Goal: Answer question/provide support: Share knowledge or assist other users

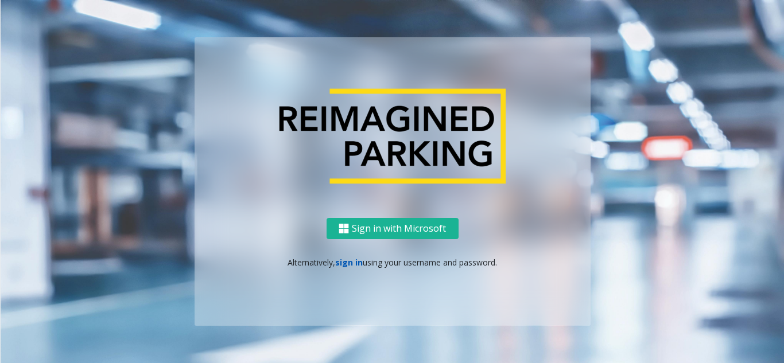
click at [354, 267] on link "sign in" at bounding box center [349, 262] width 28 height 11
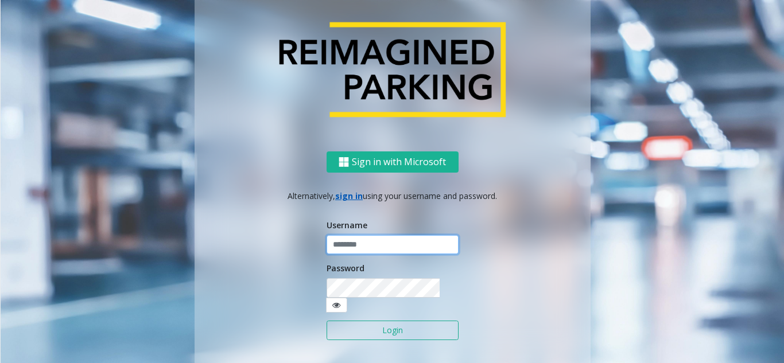
click at [355, 249] on input "text" at bounding box center [393, 245] width 132 height 20
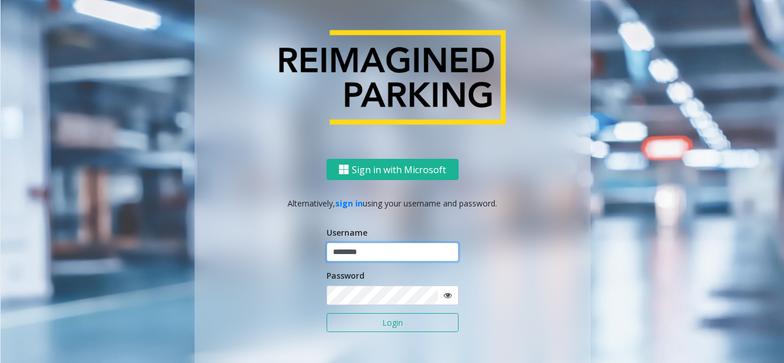
type input "********"
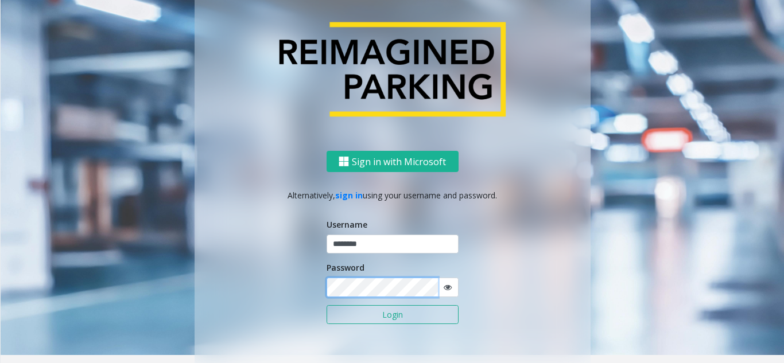
scroll to position [21, 0]
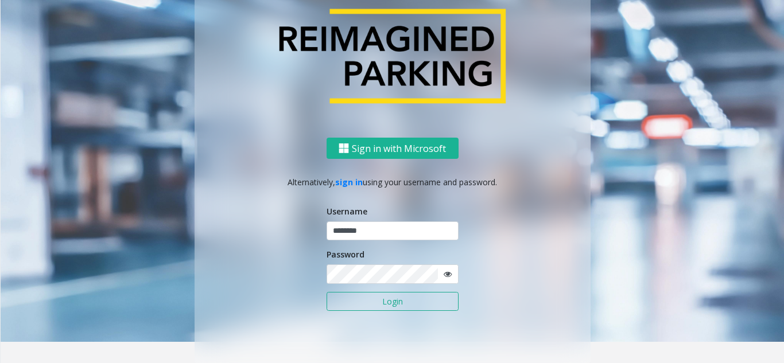
click at [444, 276] on icon at bounding box center [448, 274] width 8 height 8
click at [401, 306] on button "Login" at bounding box center [393, 302] width 132 height 20
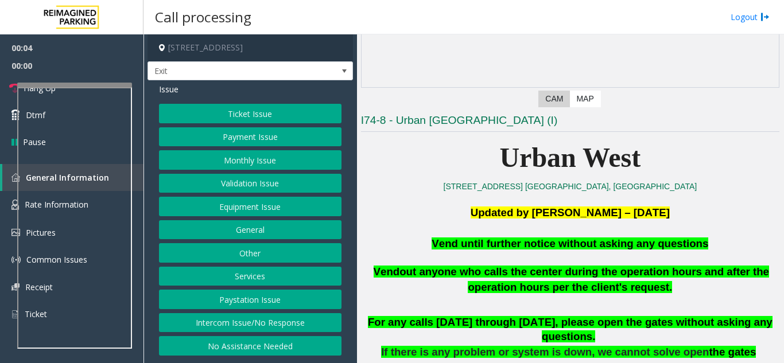
scroll to position [230, 0]
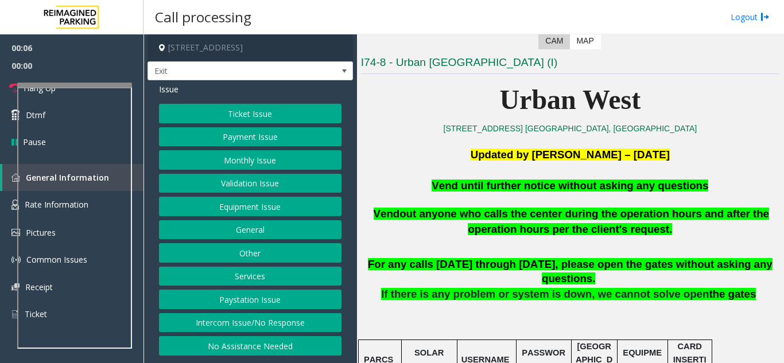
click at [250, 187] on button "Validation Issue" at bounding box center [250, 184] width 183 height 20
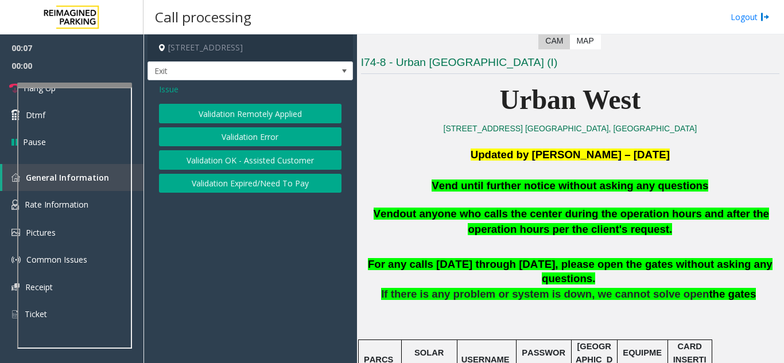
click at [250, 187] on button "Validation Expired/Need To Pay" at bounding box center [250, 184] width 183 height 20
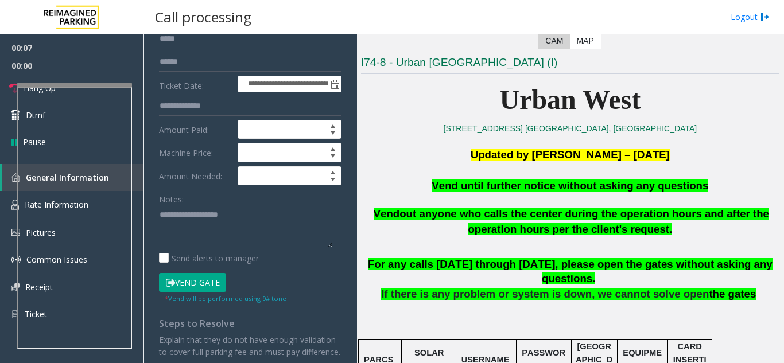
scroll to position [115, 0]
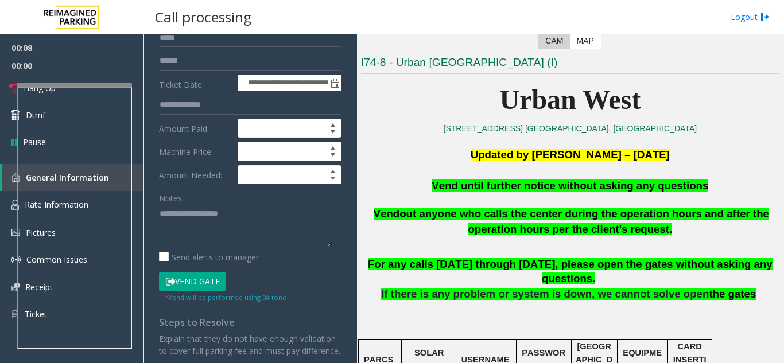
click at [189, 284] on button "Vend Gate" at bounding box center [192, 282] width 67 height 20
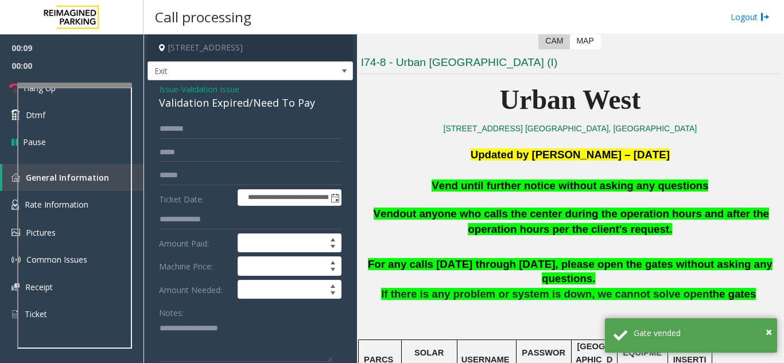
click at [167, 86] on span "Issue" at bounding box center [169, 89] width 20 height 12
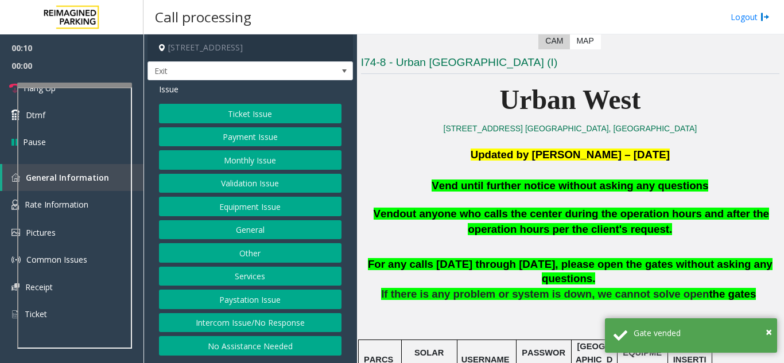
click at [238, 198] on button "Equipment Issue" at bounding box center [250, 207] width 183 height 20
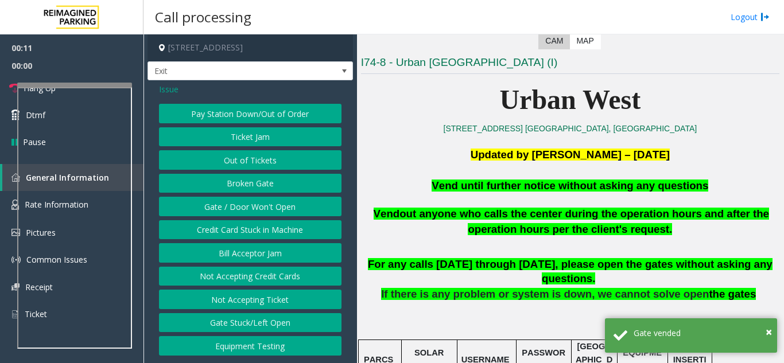
click at [240, 203] on button "Gate / Door Won't Open" at bounding box center [250, 207] width 183 height 20
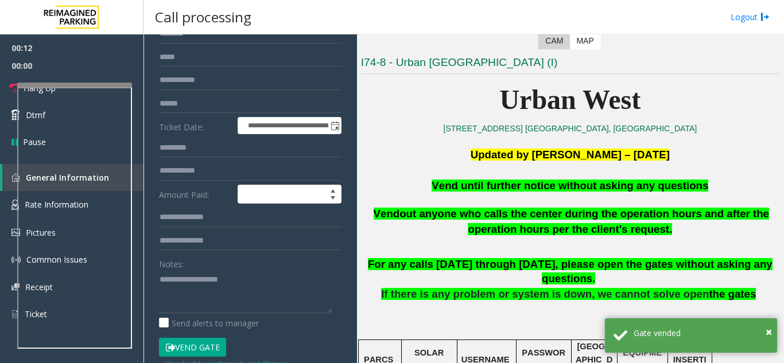
scroll to position [115, 0]
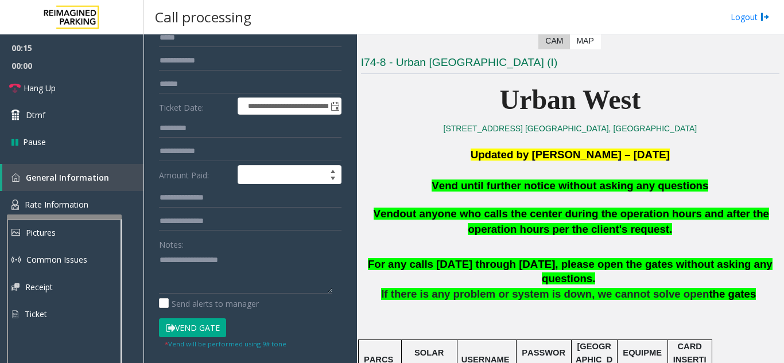
click at [68, 218] on div at bounding box center [64, 217] width 115 height 5
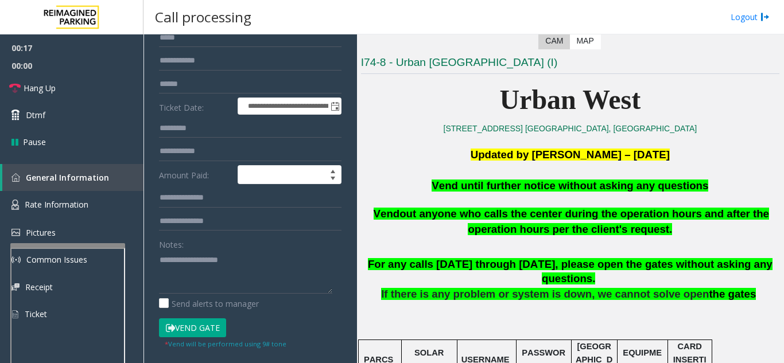
click at [53, 88] on span "Hang Up" at bounding box center [40, 88] width 32 height 12
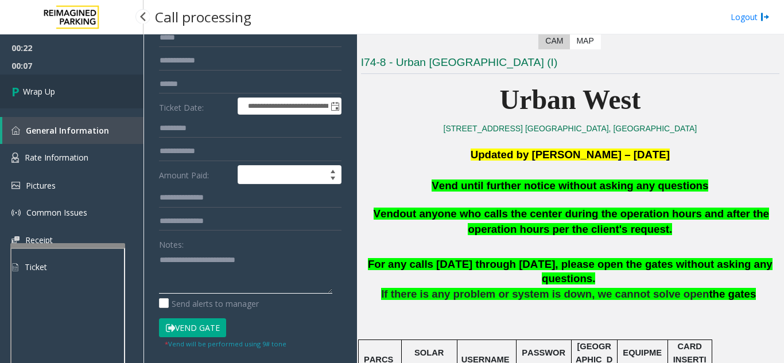
type textarea "**********"
click at [122, 100] on link "Wrap Up" at bounding box center [71, 92] width 143 height 34
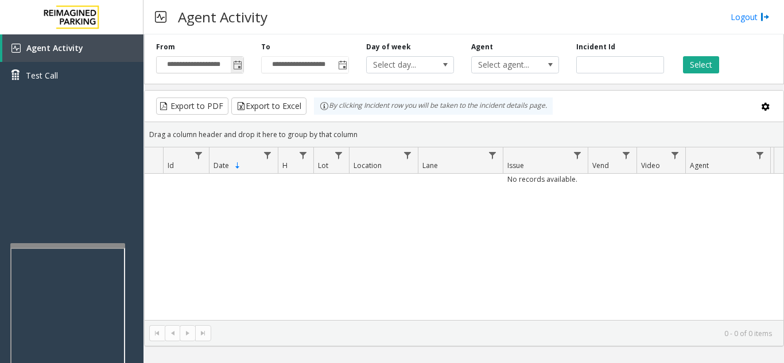
click at [239, 70] on span "Toggle popup" at bounding box center [237, 65] width 9 height 9
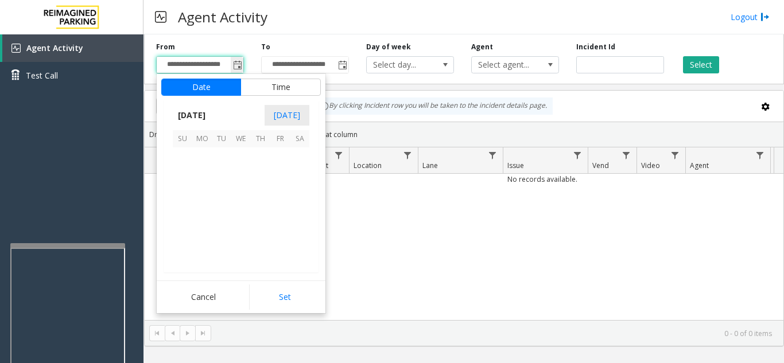
scroll to position [206119, 0]
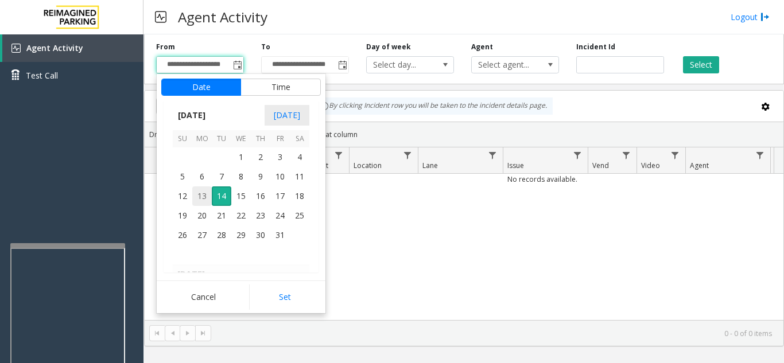
click at [201, 202] on span "13" at bounding box center [202, 197] width 20 height 20
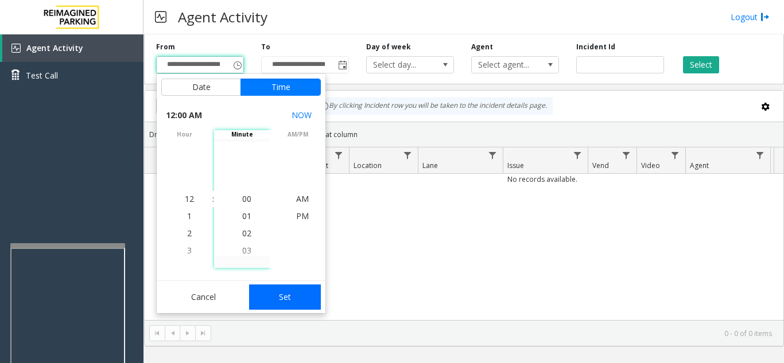
click at [300, 299] on button "Set" at bounding box center [285, 297] width 72 height 25
type input "**********"
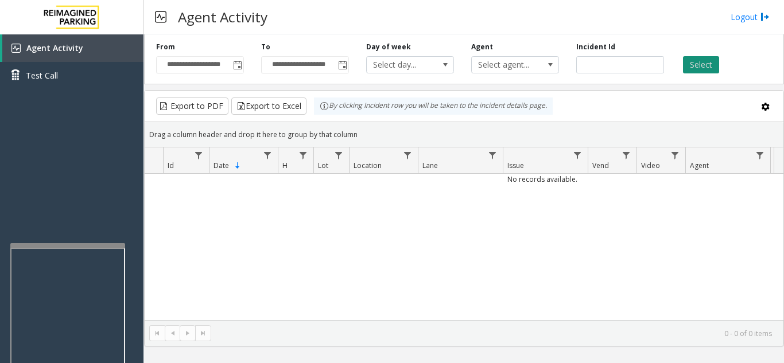
click at [711, 64] on button "Select" at bounding box center [701, 64] width 36 height 17
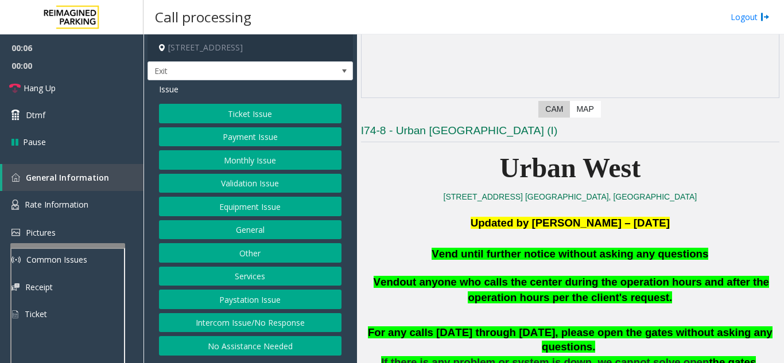
scroll to position [230, 0]
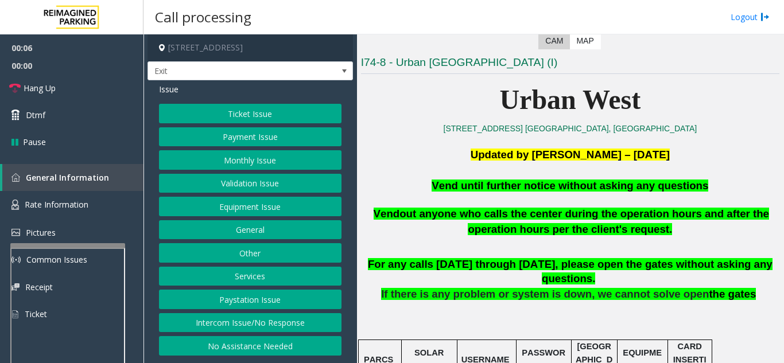
click at [211, 203] on button "Equipment Issue" at bounding box center [250, 207] width 183 height 20
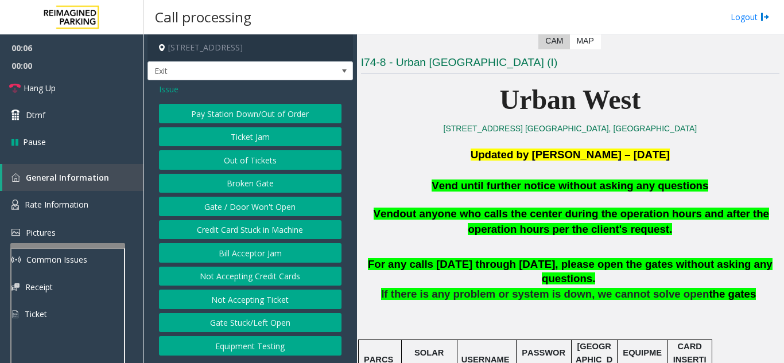
click at [211, 203] on button "Gate / Door Won't Open" at bounding box center [250, 207] width 183 height 20
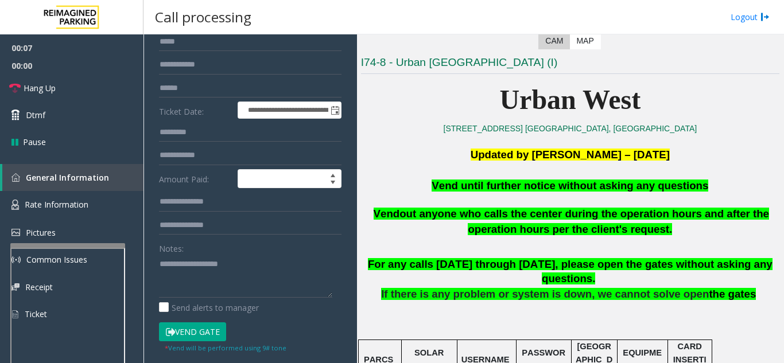
scroll to position [115, 0]
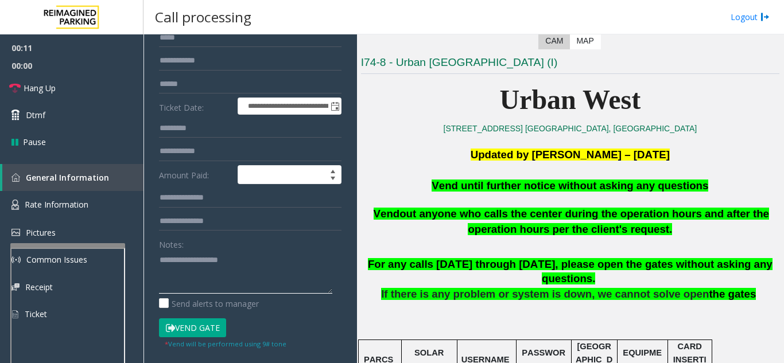
click at [205, 252] on textarea at bounding box center [245, 272] width 173 height 43
click at [195, 321] on button "Vend Gate" at bounding box center [192, 329] width 67 height 20
click at [238, 260] on textarea at bounding box center [245, 272] width 173 height 43
type textarea "**********"
click at [60, 88] on link "Hang Up" at bounding box center [71, 88] width 143 height 27
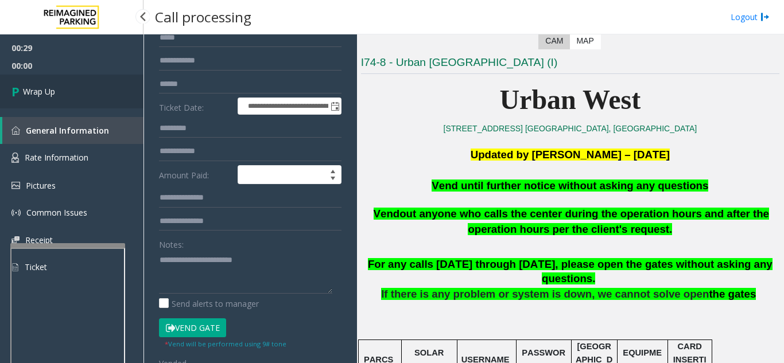
click at [89, 98] on link "Wrap Up" at bounding box center [71, 92] width 143 height 34
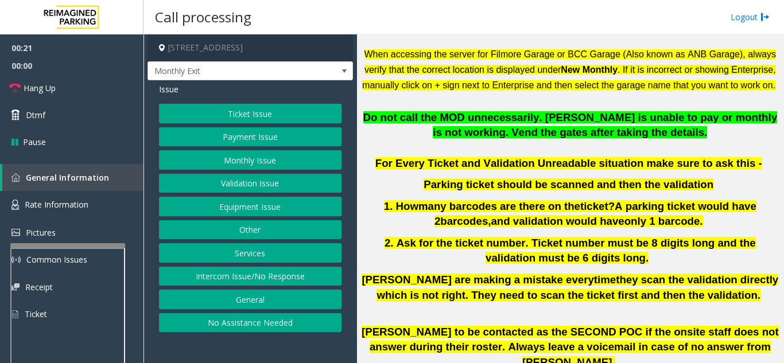
scroll to position [344, 0]
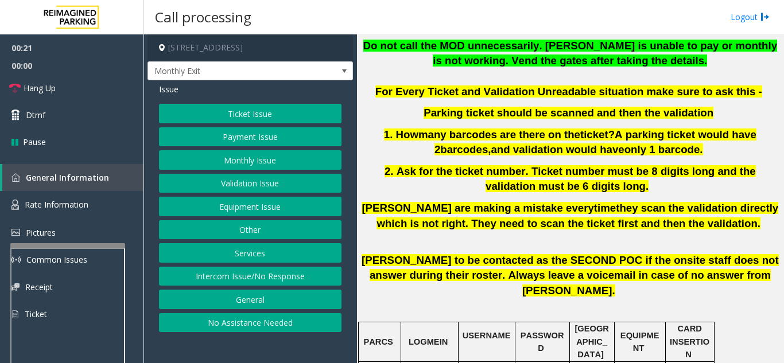
click at [256, 108] on button "Ticket Issue" at bounding box center [250, 114] width 183 height 20
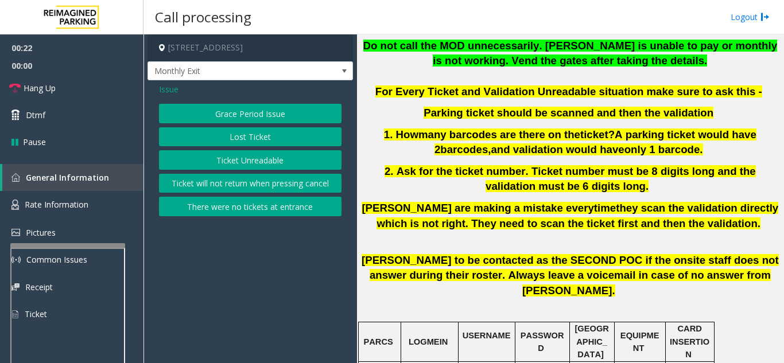
click at [268, 162] on button "Ticket Unreadable" at bounding box center [250, 160] width 183 height 20
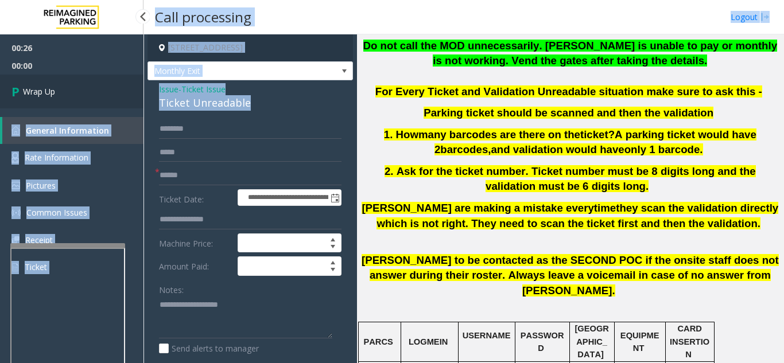
drag, startPoint x: 286, startPoint y: 97, endPoint x: 139, endPoint y: 81, distance: 147.7
click at [139, 81] on app-root "**********" at bounding box center [392, 181] width 784 height 363
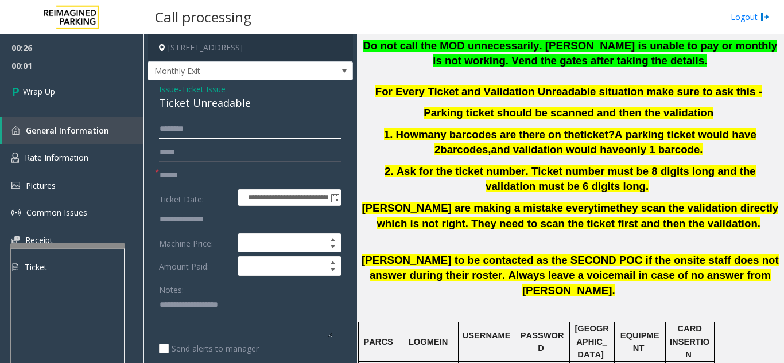
click at [294, 122] on input "text" at bounding box center [250, 129] width 183 height 20
drag, startPoint x: 278, startPoint y: 119, endPoint x: 160, endPoint y: 96, distance: 121.0
click at [160, 96] on div "**********" at bounding box center [249, 342] width 205 height 525
click at [230, 115] on div "**********" at bounding box center [249, 342] width 205 height 525
drag, startPoint x: 255, startPoint y: 106, endPoint x: 157, endPoint y: 88, distance: 99.2
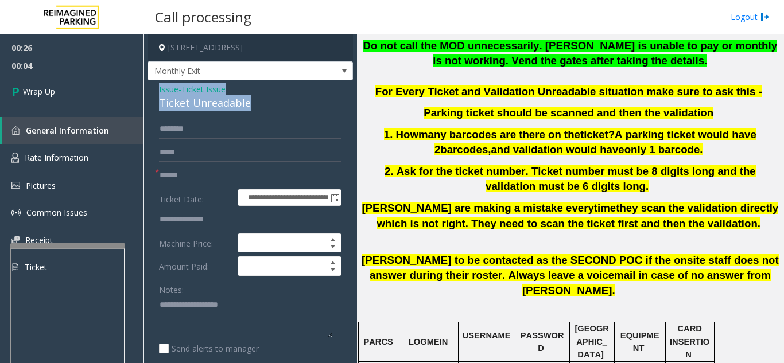
click at [157, 88] on div "**********" at bounding box center [249, 342] width 205 height 525
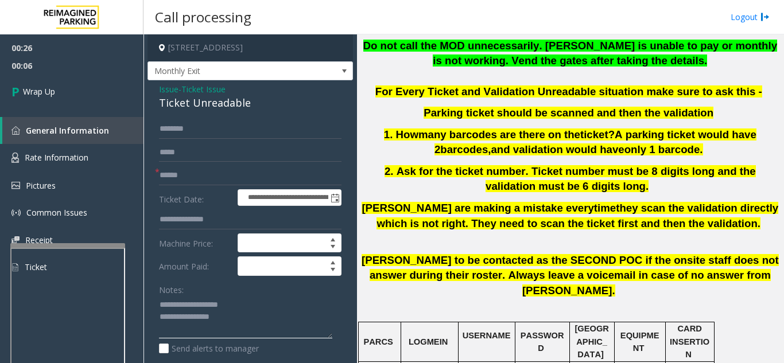
click at [244, 301] on textarea at bounding box center [245, 317] width 173 height 43
type textarea "**********"
click at [199, 170] on input "text" at bounding box center [250, 176] width 183 height 20
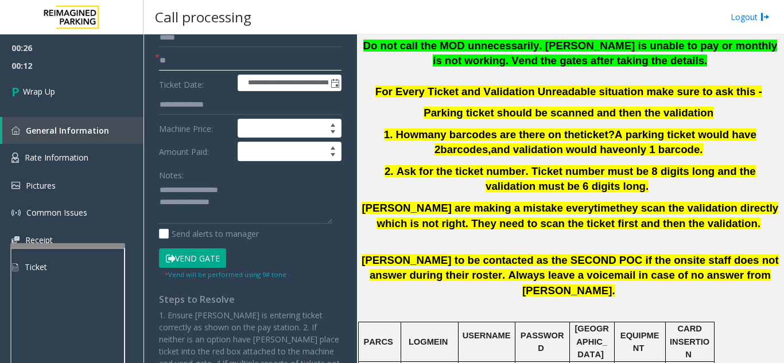
type input "**"
drag, startPoint x: 187, startPoint y: 190, endPoint x: 229, endPoint y: 191, distance: 41.9
click at [229, 191] on textarea at bounding box center [245, 202] width 173 height 43
click at [258, 202] on textarea at bounding box center [245, 202] width 173 height 43
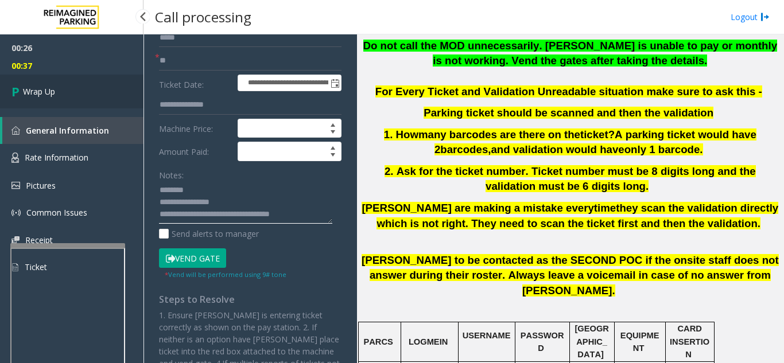
type textarea "**********"
click at [81, 102] on link "Wrap Up" at bounding box center [71, 92] width 143 height 34
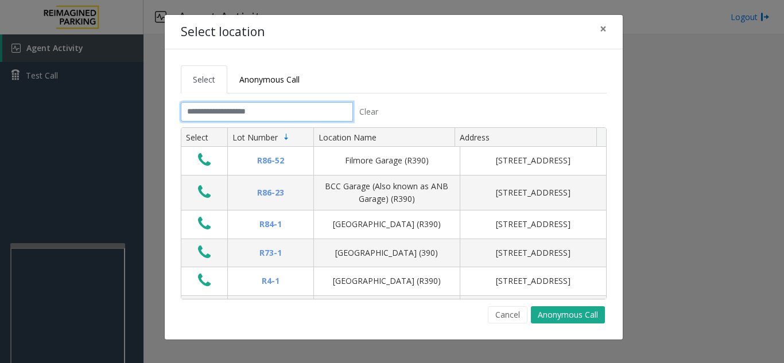
click at [215, 114] on input "text" at bounding box center [267, 112] width 172 height 20
click at [608, 30] on button "×" at bounding box center [603, 29] width 23 height 28
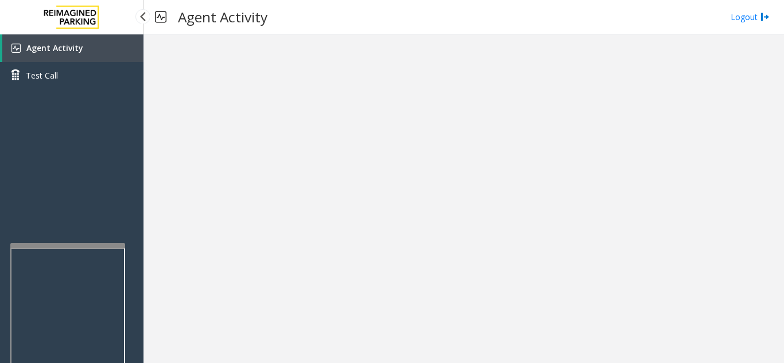
click at [81, 48] on link "Agent Activity" at bounding box center [72, 48] width 141 height 28
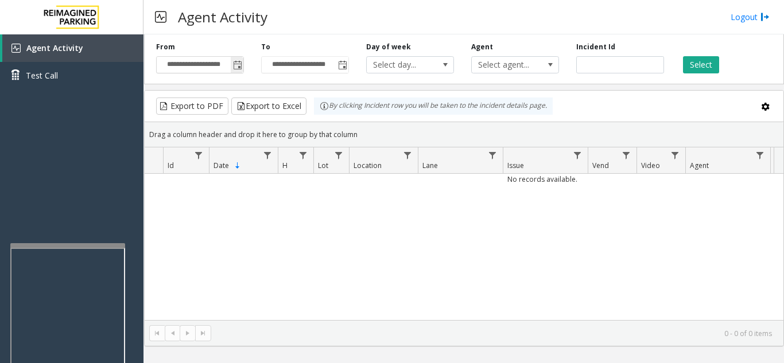
click at [236, 67] on span "Toggle popup" at bounding box center [237, 65] width 9 height 9
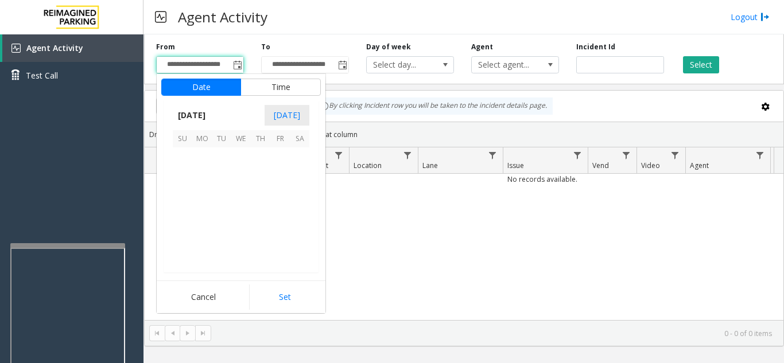
scroll to position [206119, 0]
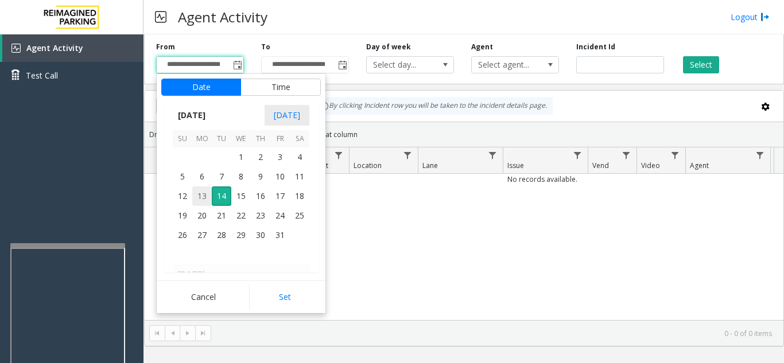
click at [205, 197] on span "13" at bounding box center [202, 197] width 20 height 20
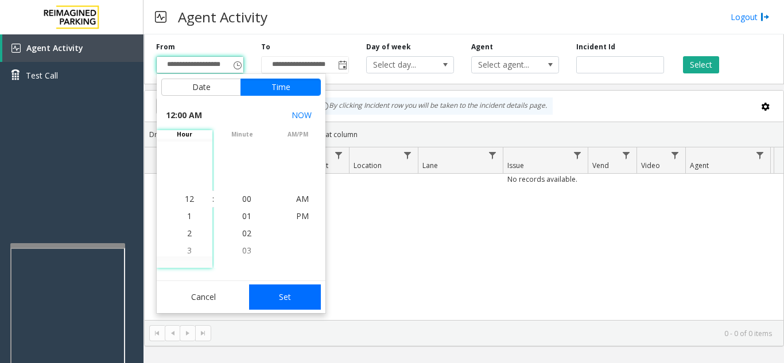
click at [284, 300] on button "Set" at bounding box center [285, 297] width 72 height 25
type input "**********"
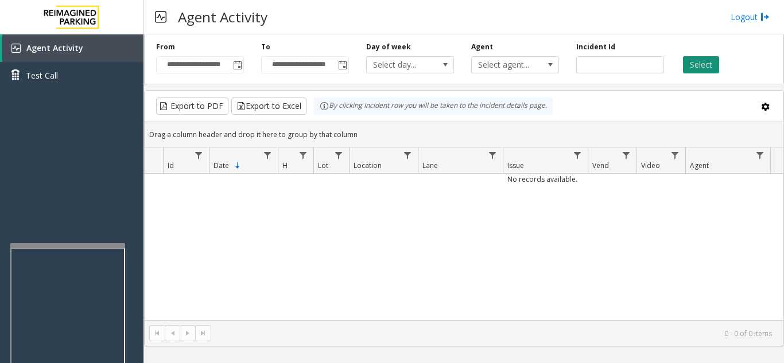
click at [711, 65] on button "Select" at bounding box center [701, 64] width 36 height 17
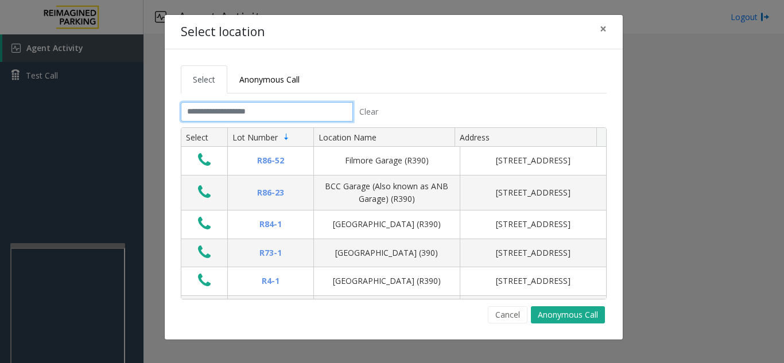
click at [219, 108] on input "text" at bounding box center [267, 112] width 172 height 20
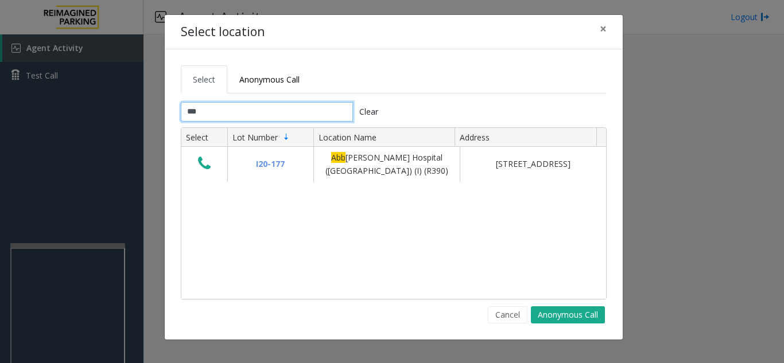
drag, startPoint x: 187, startPoint y: 114, endPoint x: 180, endPoint y: 114, distance: 6.9
click at [180, 114] on div "*** Clear" at bounding box center [283, 112] width 222 height 20
type input "**"
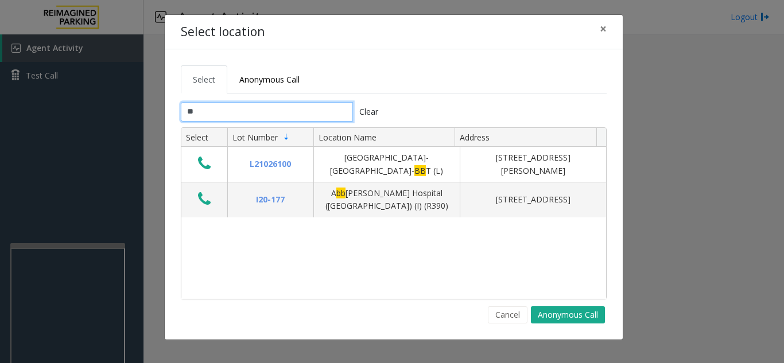
drag, startPoint x: 203, startPoint y: 114, endPoint x: 185, endPoint y: 111, distance: 18.0
click at [185, 111] on input "**" at bounding box center [267, 112] width 172 height 20
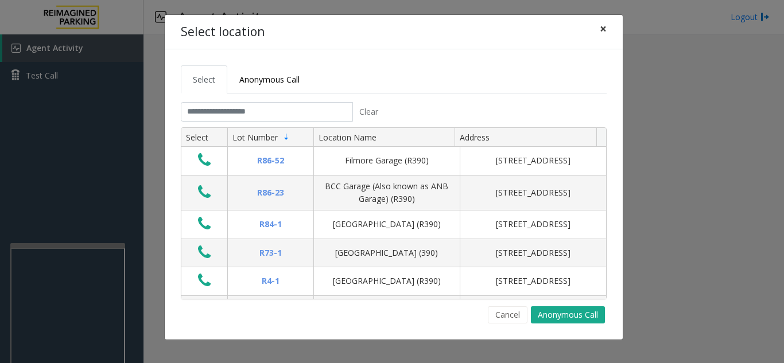
click at [606, 28] on span "×" at bounding box center [603, 29] width 7 height 16
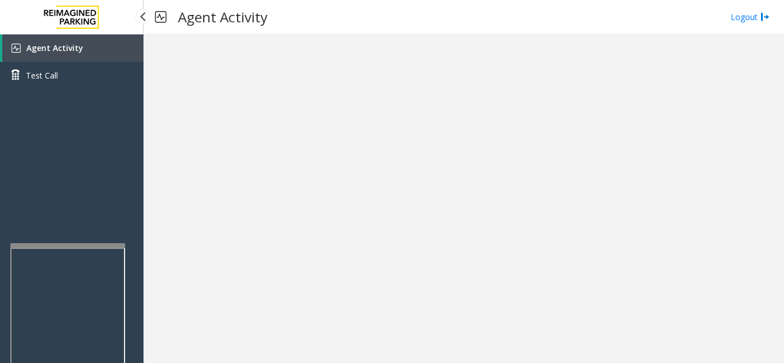
click at [79, 48] on span "Agent Activity" at bounding box center [54, 47] width 57 height 11
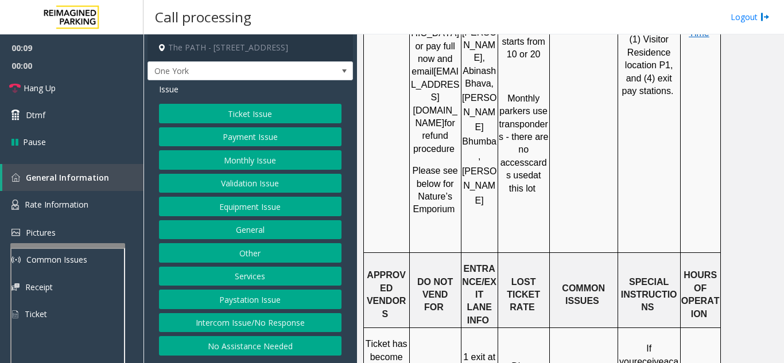
scroll to position [1664, 0]
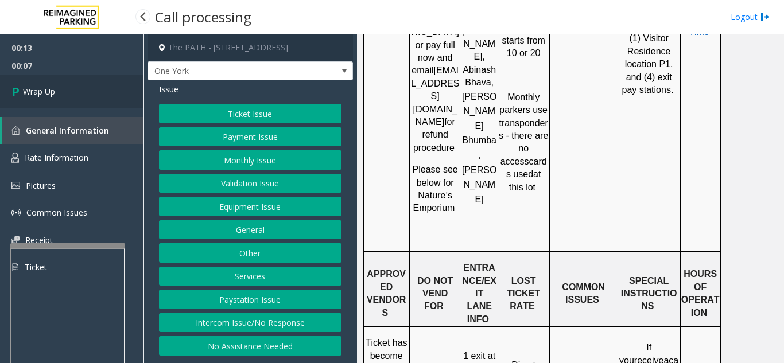
click at [88, 98] on link "Wrap Up" at bounding box center [71, 92] width 143 height 34
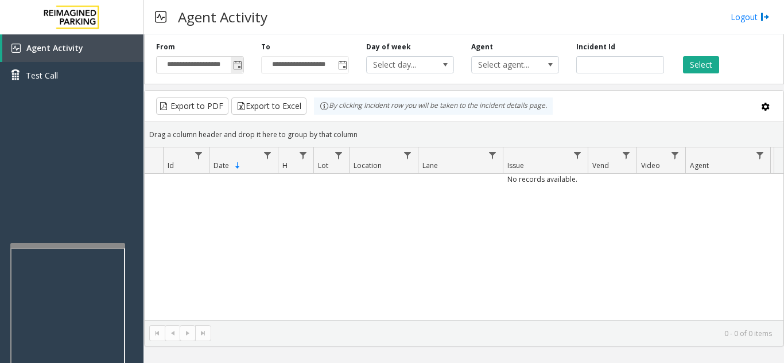
click at [237, 69] on span "Toggle popup" at bounding box center [237, 65] width 9 height 9
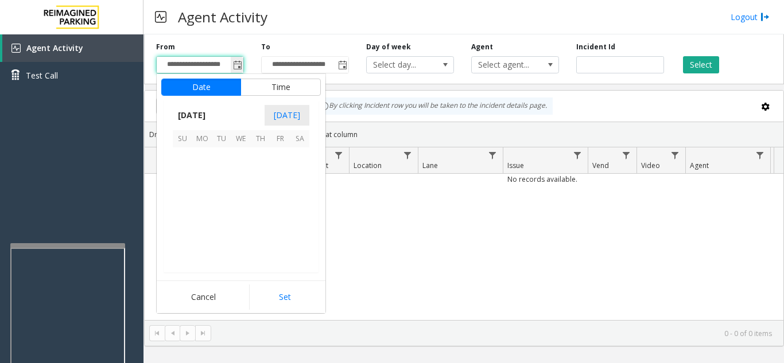
scroll to position [206119, 0]
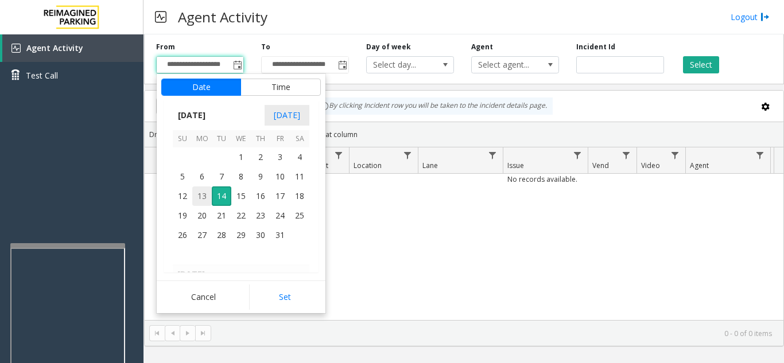
click at [205, 201] on span "13" at bounding box center [202, 197] width 20 height 20
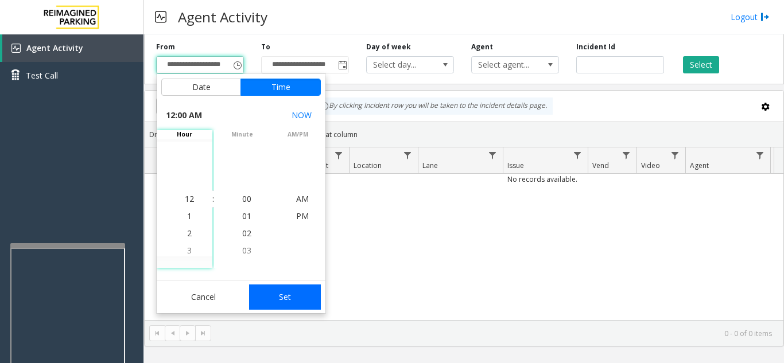
click at [292, 298] on button "Set" at bounding box center [285, 297] width 72 height 25
type input "**********"
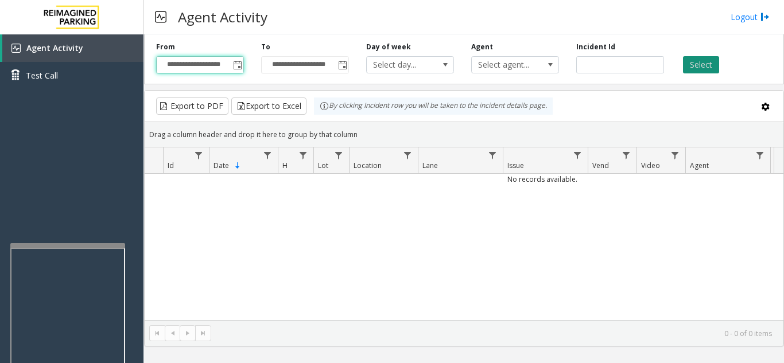
click at [704, 68] on button "Select" at bounding box center [701, 64] width 36 height 17
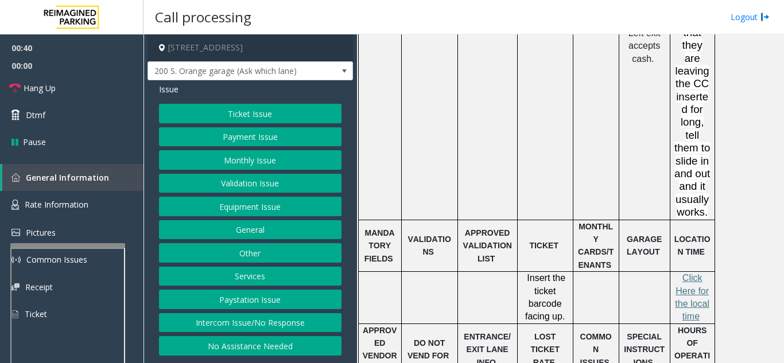
scroll to position [1263, 0]
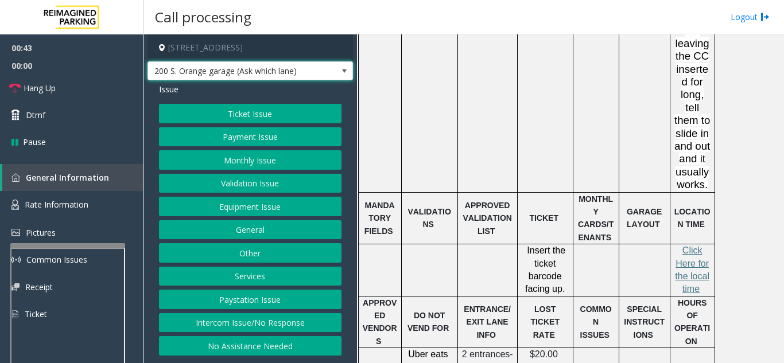
click at [320, 75] on span "200 S. Orange garage (Ask which lane)" at bounding box center [249, 71] width 205 height 20
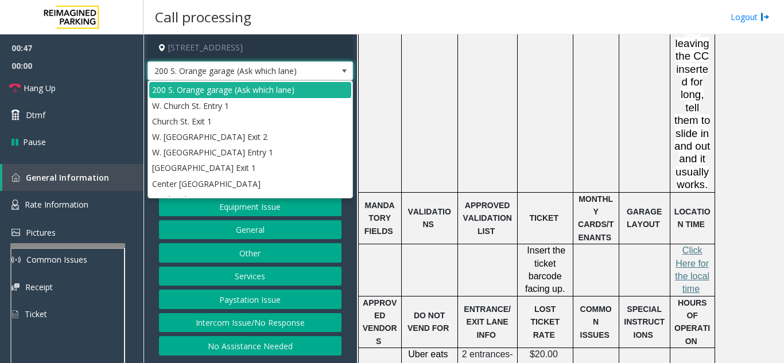
click at [440, 72] on td at bounding box center [429, 12] width 56 height 360
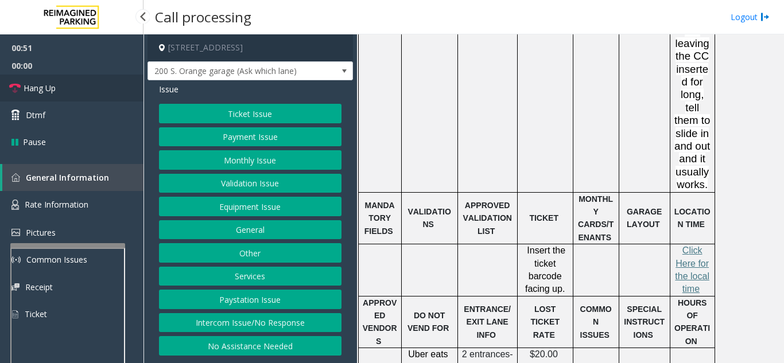
click at [56, 98] on link "Hang Up" at bounding box center [71, 88] width 143 height 27
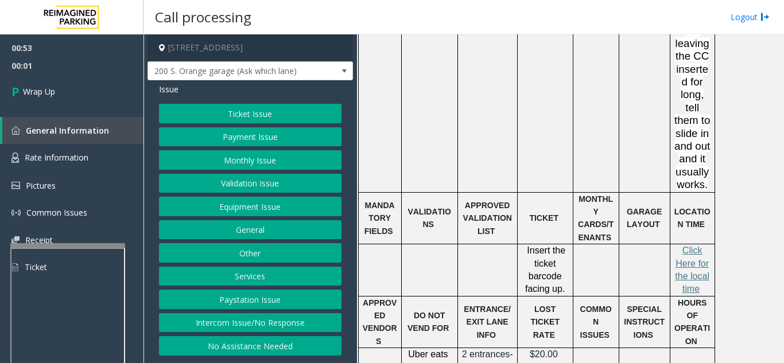
click at [254, 122] on button "Ticket Issue" at bounding box center [250, 114] width 183 height 20
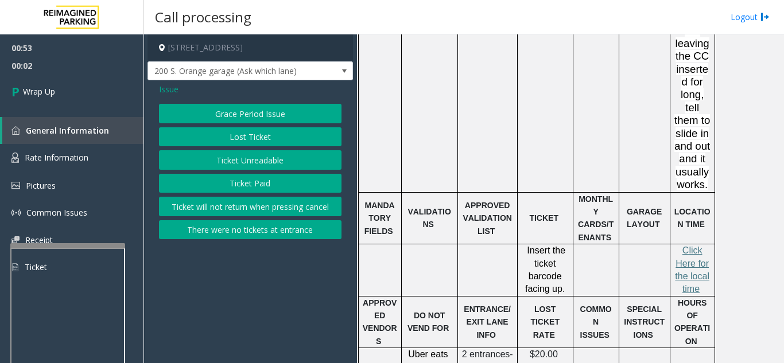
click at [165, 91] on span "Issue" at bounding box center [169, 89] width 20 height 12
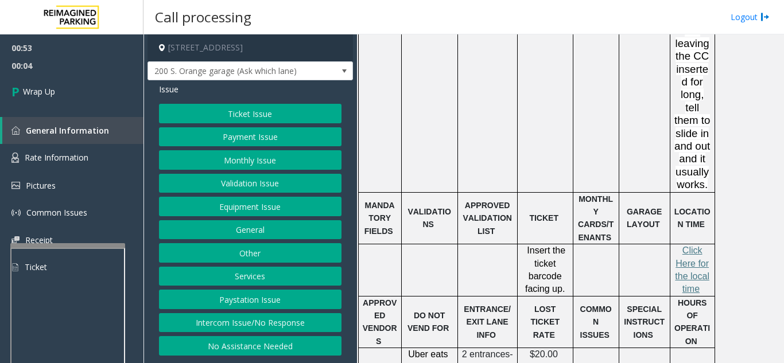
click at [253, 209] on button "Equipment Issue" at bounding box center [250, 207] width 183 height 20
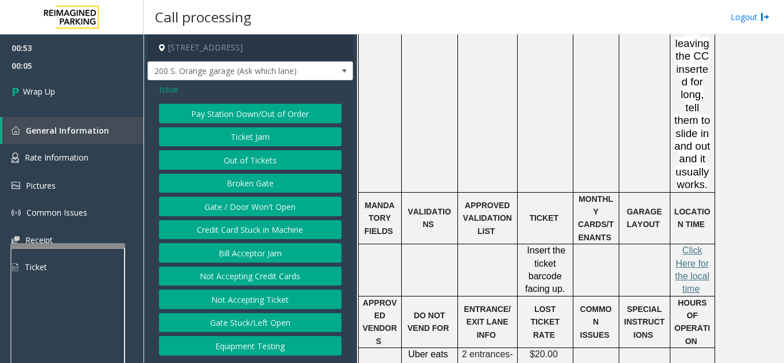
click at [249, 163] on button "Out of Tickets" at bounding box center [250, 160] width 183 height 20
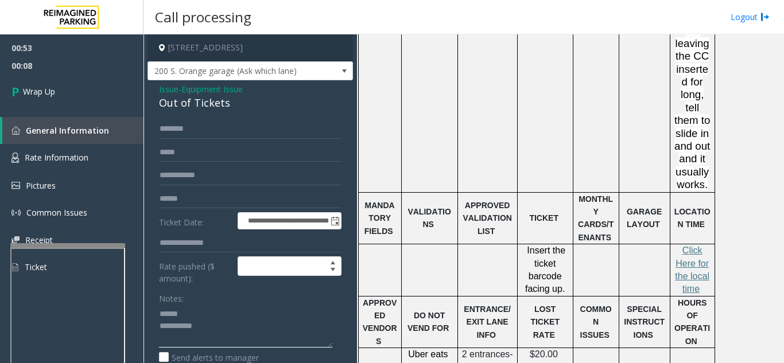
click at [197, 310] on textarea at bounding box center [245, 326] width 173 height 43
drag, startPoint x: 192, startPoint y: 104, endPoint x: 240, endPoint y: 107, distance: 48.3
click at [240, 107] on div "**********" at bounding box center [249, 322] width 205 height 484
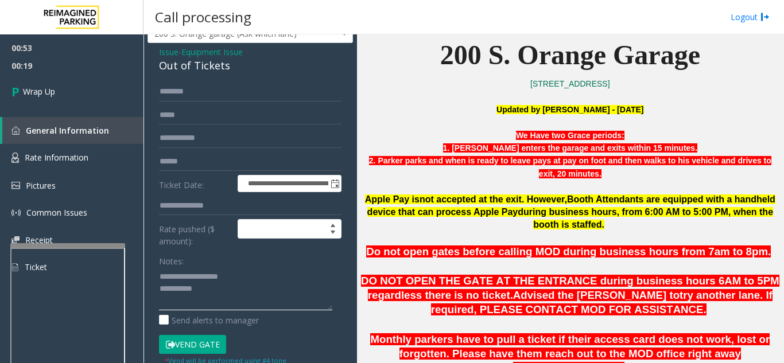
scroll to position [57, 0]
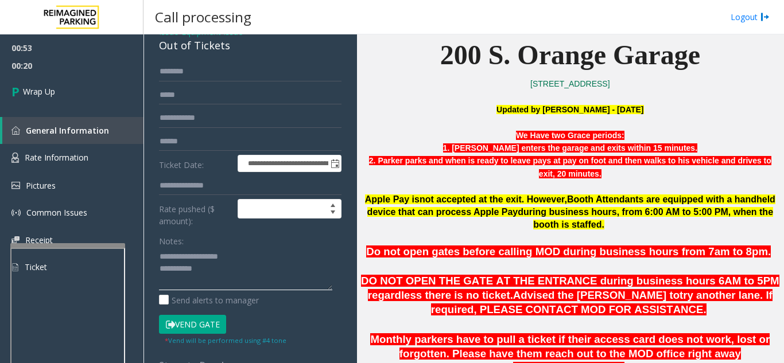
click at [247, 271] on textarea at bounding box center [245, 268] width 173 height 43
click at [297, 274] on textarea at bounding box center [245, 268] width 173 height 43
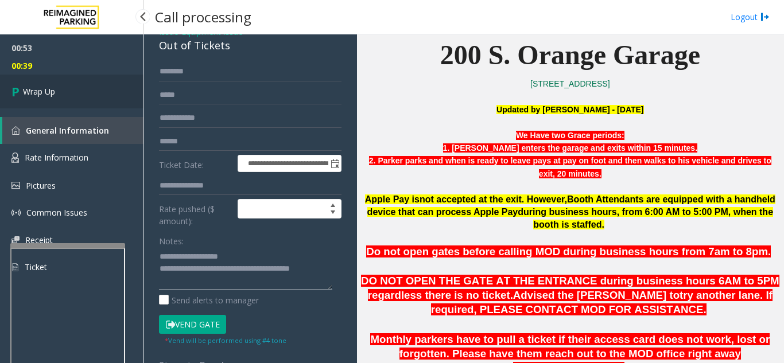
type textarea "**********"
click at [81, 86] on link "Wrap Up" at bounding box center [71, 92] width 143 height 34
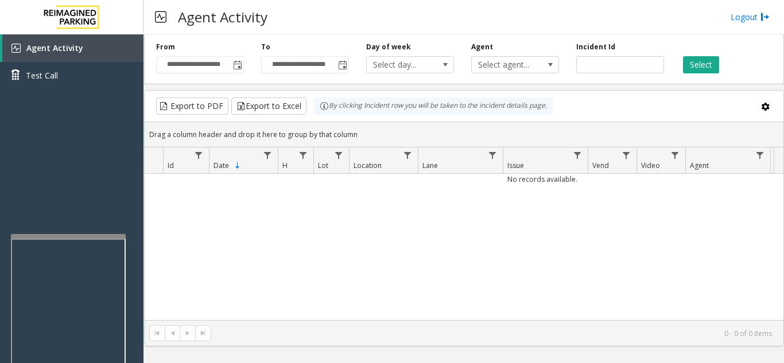
click at [69, 238] on div at bounding box center [68, 236] width 115 height 5
click at [235, 68] on span "Toggle popup" at bounding box center [237, 65] width 9 height 9
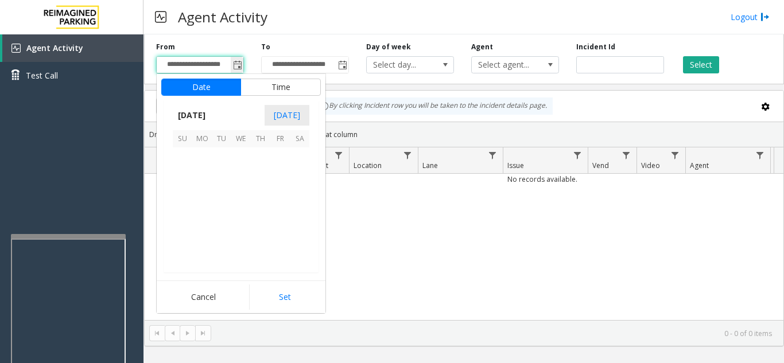
scroll to position [206119, 0]
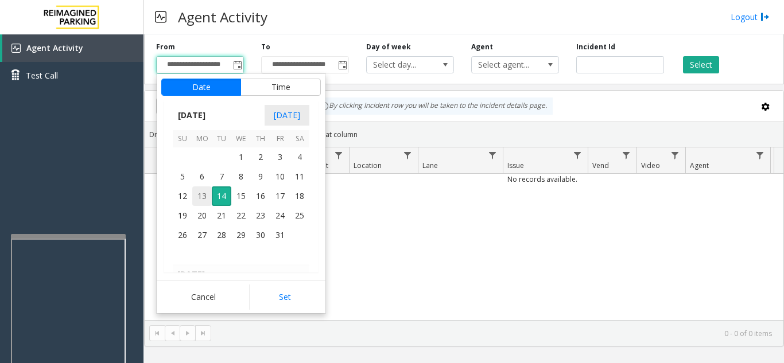
click at [201, 194] on span "13" at bounding box center [202, 197] width 20 height 20
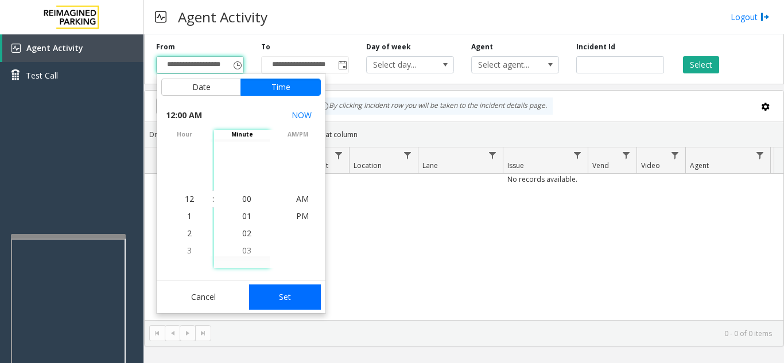
click at [294, 304] on button "Set" at bounding box center [285, 297] width 72 height 25
type input "**********"
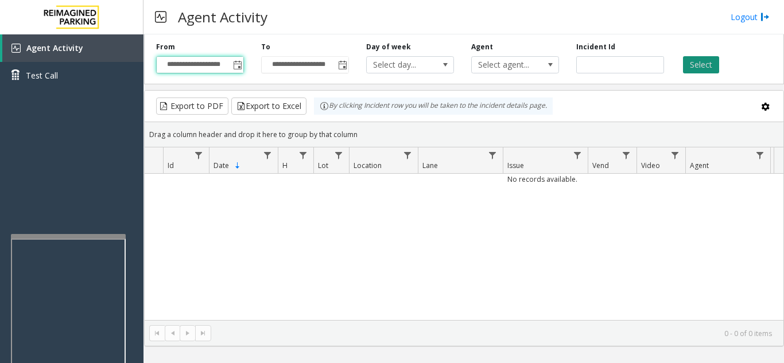
click at [702, 65] on button "Select" at bounding box center [701, 64] width 36 height 17
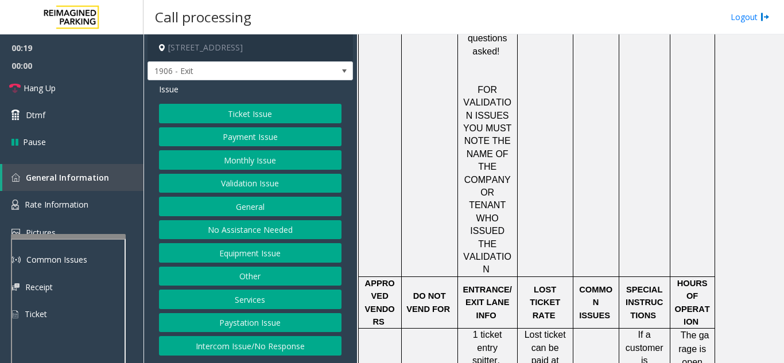
scroll to position [1205, 0]
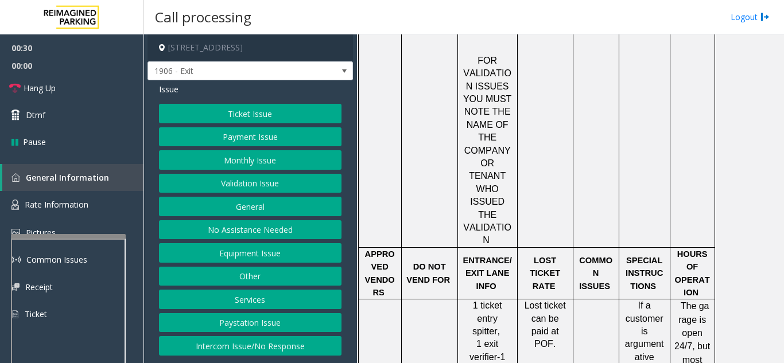
click at [285, 115] on button "Ticket Issue" at bounding box center [250, 114] width 183 height 20
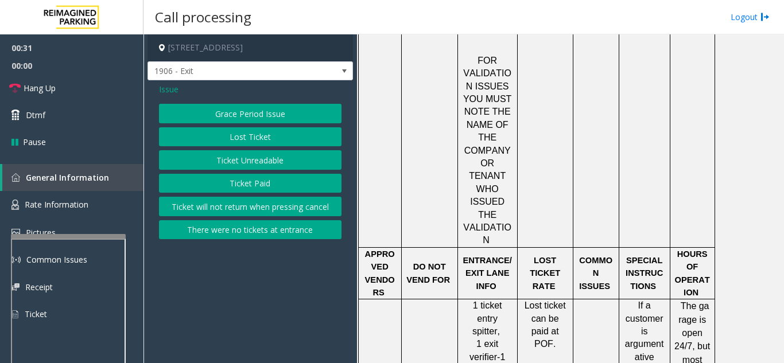
click at [269, 144] on button "Lost Ticket" at bounding box center [250, 137] width 183 height 20
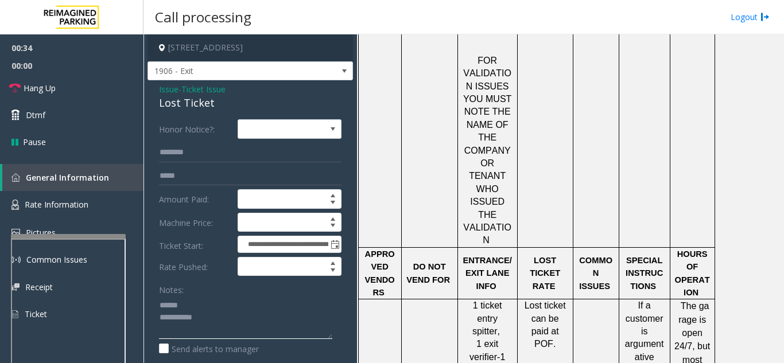
click at [189, 299] on textarea at bounding box center [245, 317] width 173 height 43
drag, startPoint x: 158, startPoint y: 104, endPoint x: 212, endPoint y: 104, distance: 53.4
click at [212, 104] on div "**********" at bounding box center [249, 292] width 205 height 425
click at [243, 317] on textarea at bounding box center [245, 317] width 173 height 43
click at [41, 91] on span "Hang Up" at bounding box center [40, 88] width 32 height 12
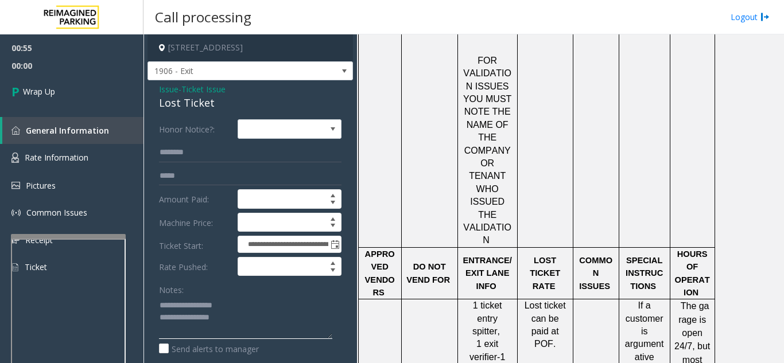
click at [275, 317] on textarea at bounding box center [245, 317] width 173 height 43
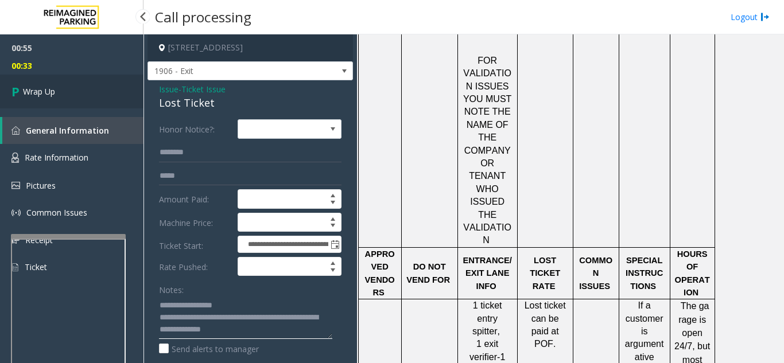
type textarea "**********"
click at [40, 94] on span "Wrap Up" at bounding box center [39, 92] width 32 height 12
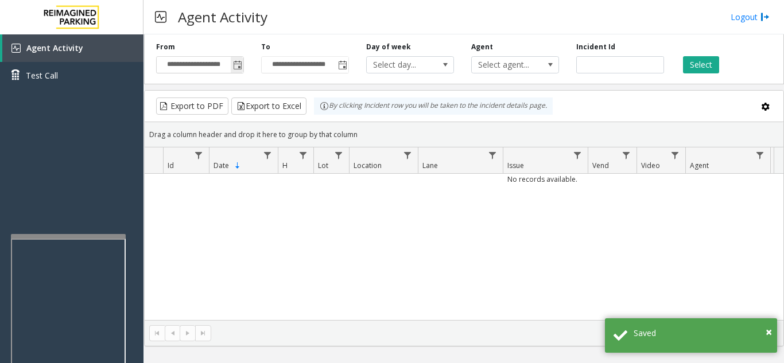
click at [241, 67] on span "Toggle popup" at bounding box center [237, 65] width 9 height 9
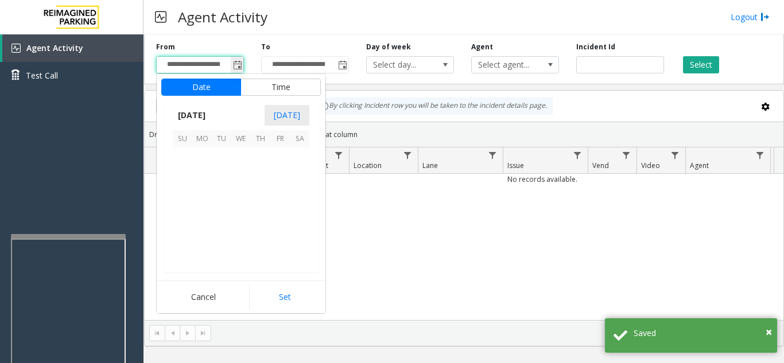
scroll to position [206119, 0]
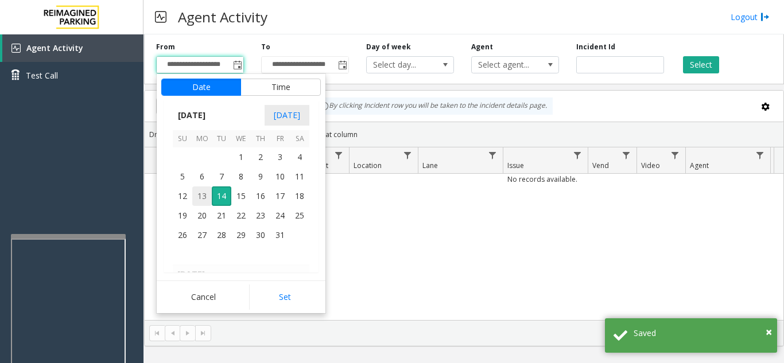
click at [199, 199] on span "13" at bounding box center [202, 197] width 20 height 20
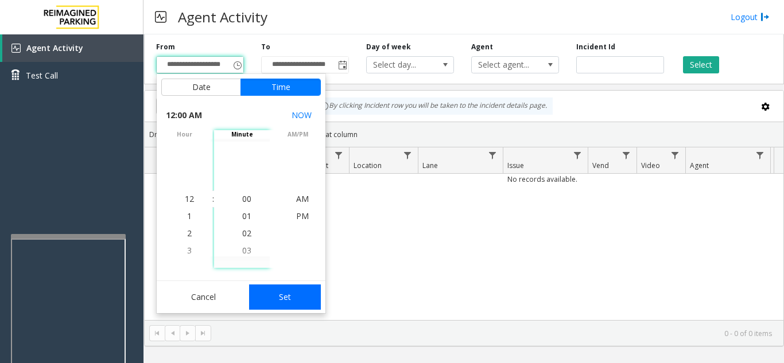
click at [292, 294] on button "Set" at bounding box center [285, 297] width 72 height 25
type input "**********"
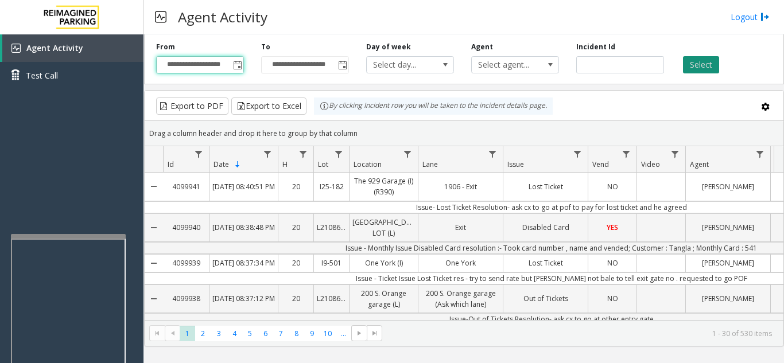
click at [700, 62] on button "Select" at bounding box center [701, 64] width 36 height 17
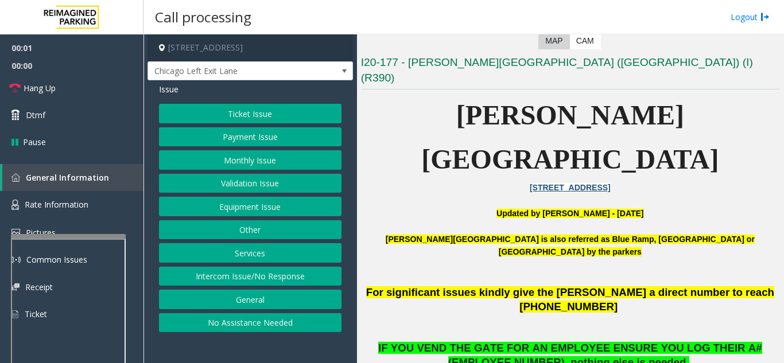
scroll to position [287, 0]
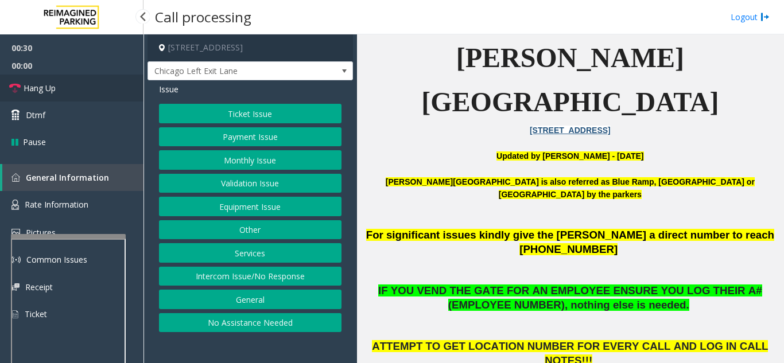
click at [63, 89] on link "Hang Up" at bounding box center [71, 88] width 143 height 27
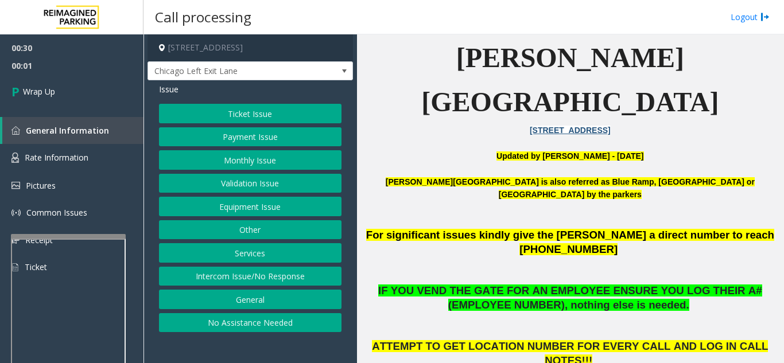
click at [267, 278] on button "Intercom Issue/No Response" at bounding box center [250, 277] width 183 height 20
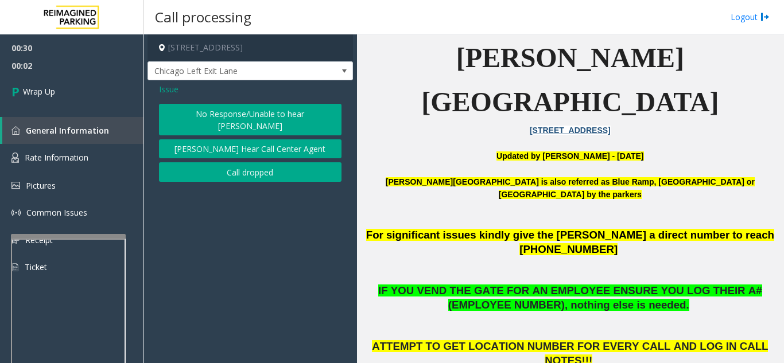
click at [179, 103] on div "Issue No Response/Unable to hear [PERSON_NAME] Cannot Hear Call Center Agent Ca…" at bounding box center [249, 133] width 205 height 107
click at [187, 121] on button "No Response/Unable to hear [PERSON_NAME]" at bounding box center [250, 120] width 183 height 32
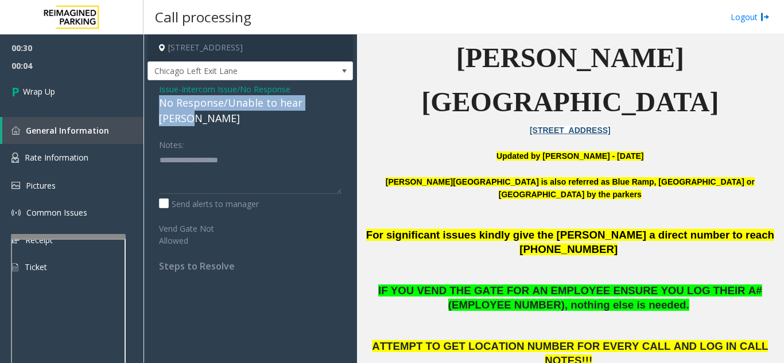
drag, startPoint x: 196, startPoint y: 103, endPoint x: 341, endPoint y: 104, distance: 145.2
click at [344, 104] on div "Issue - Intercom Issue/No Response No Response/Unable to hear [PERSON_NAME] Not…" at bounding box center [249, 181] width 205 height 203
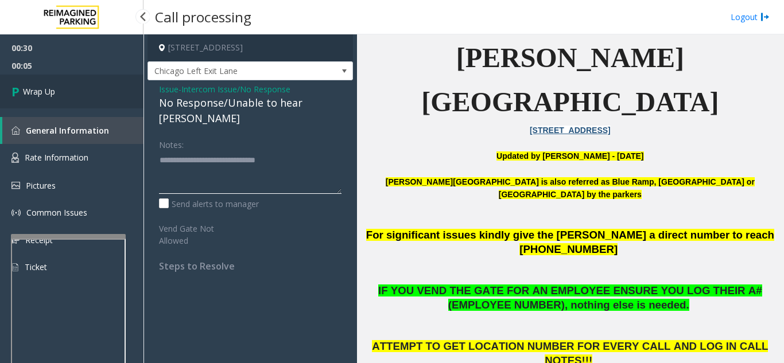
type textarea "**********"
click at [93, 88] on link "Wrap Up" at bounding box center [71, 92] width 143 height 34
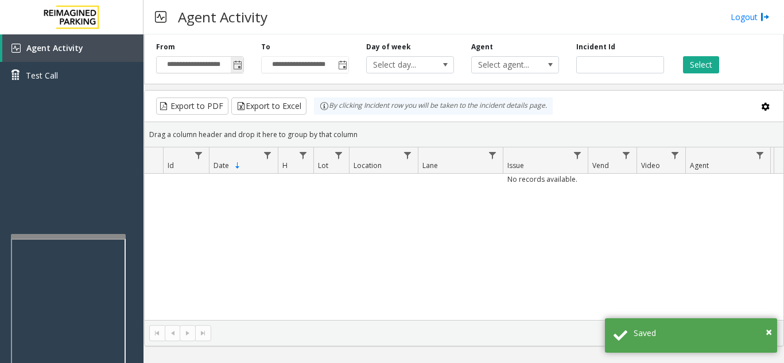
click at [240, 68] on span "Toggle popup" at bounding box center [237, 65] width 9 height 9
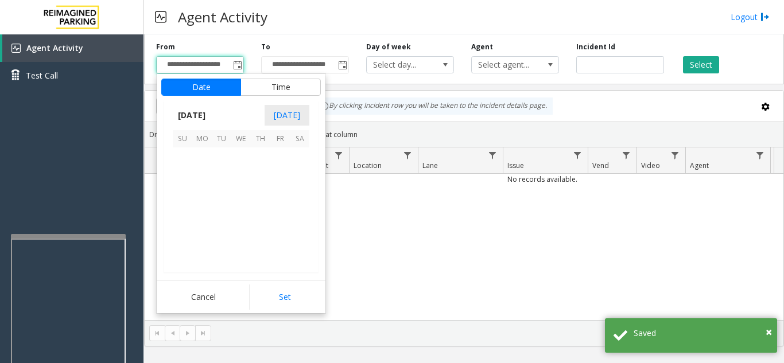
scroll to position [206119, 0]
click at [198, 193] on span "13" at bounding box center [202, 197] width 20 height 20
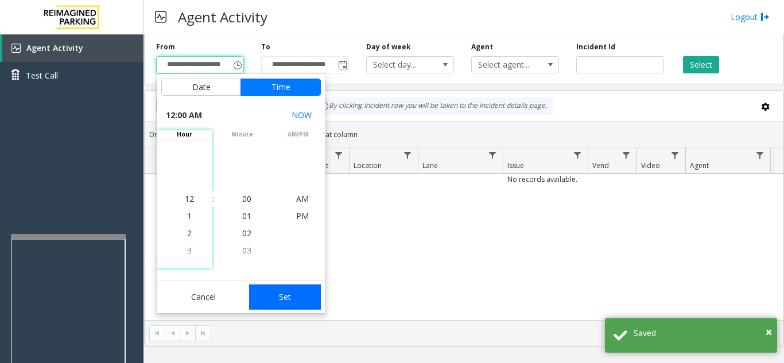
click at [282, 286] on button "Set" at bounding box center [285, 297] width 72 height 25
type input "**********"
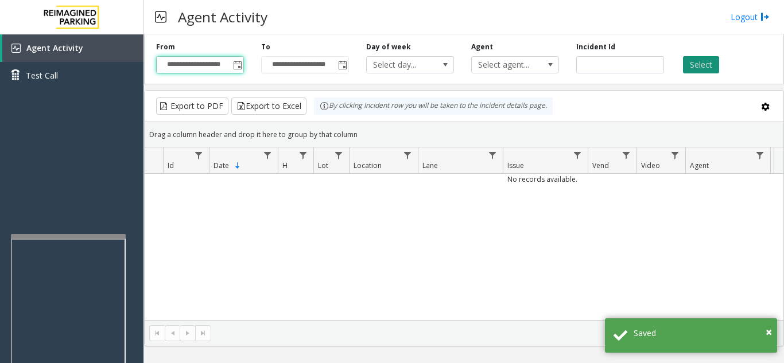
click at [715, 64] on button "Select" at bounding box center [701, 64] width 36 height 17
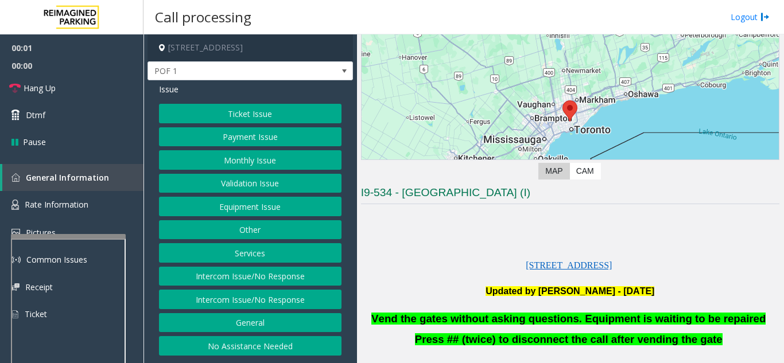
scroll to position [172, 0]
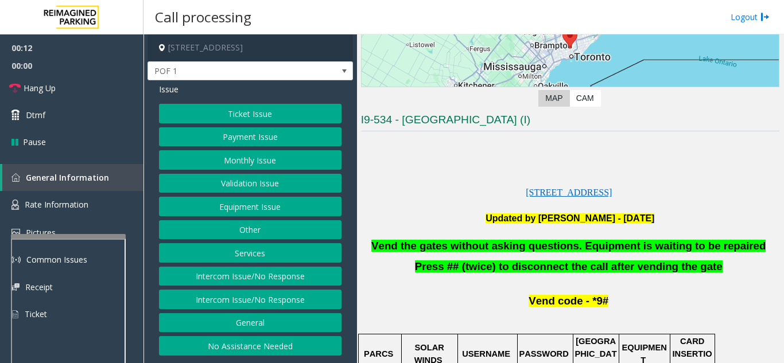
click at [267, 212] on button "Equipment Issue" at bounding box center [250, 207] width 183 height 20
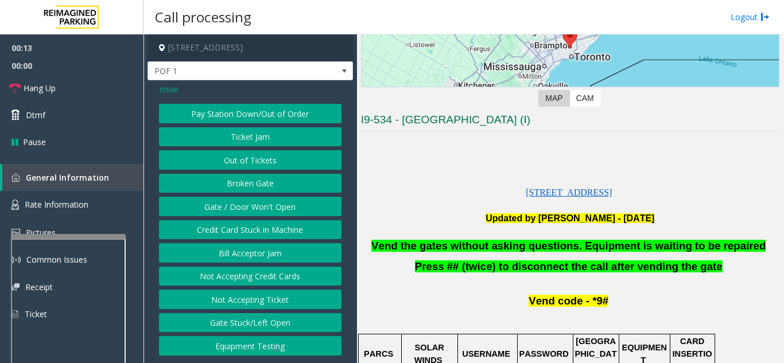
click at [267, 212] on button "Gate / Door Won't Open" at bounding box center [250, 207] width 183 height 20
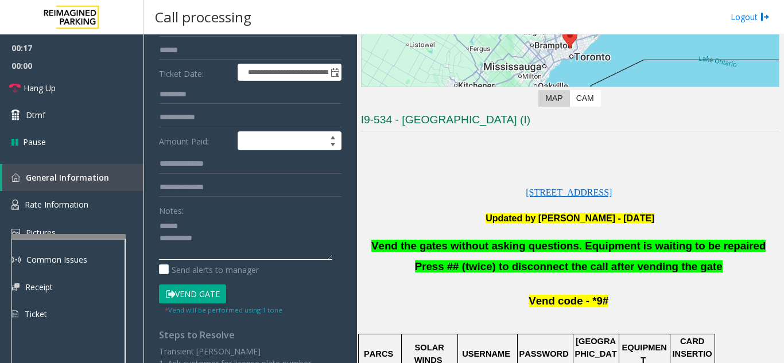
click at [196, 220] on textarea at bounding box center [245, 238] width 173 height 43
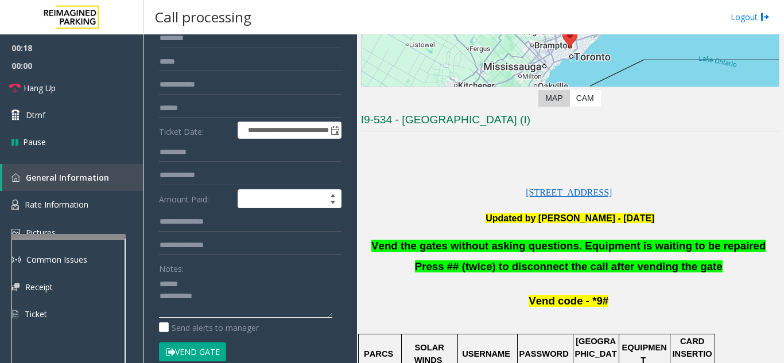
scroll to position [57, 0]
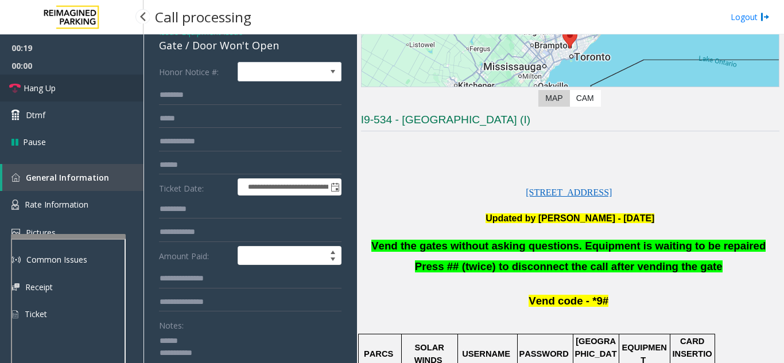
click at [90, 86] on link "Hang Up" at bounding box center [71, 88] width 143 height 27
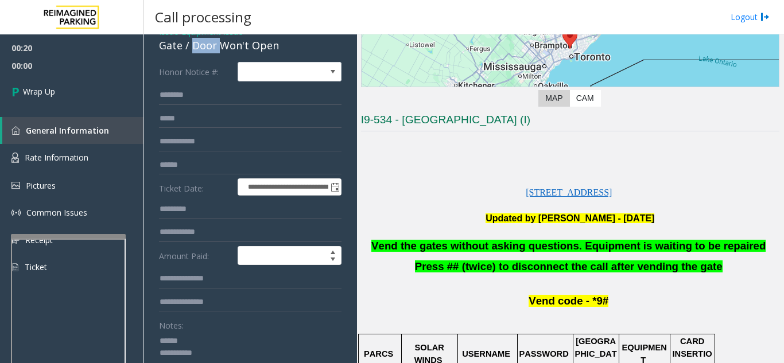
scroll to position [54, 0]
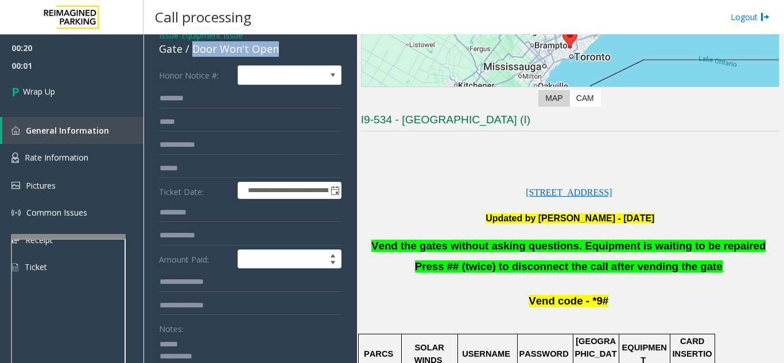
drag, startPoint x: 190, startPoint y: 44, endPoint x: 288, endPoint y: 51, distance: 98.4
click at [288, 51] on div "Gate / Door Won't Open" at bounding box center [250, 48] width 183 height 15
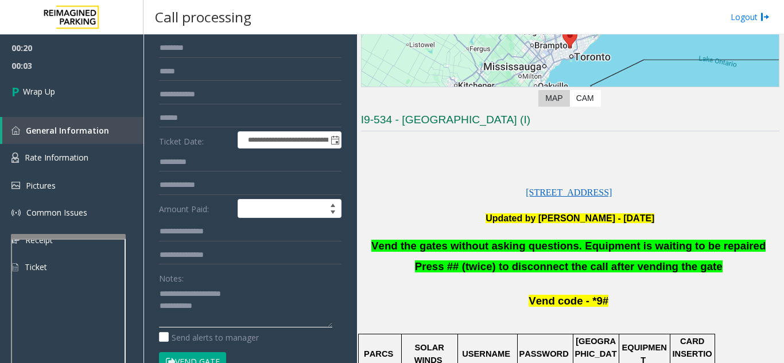
scroll to position [169, 0]
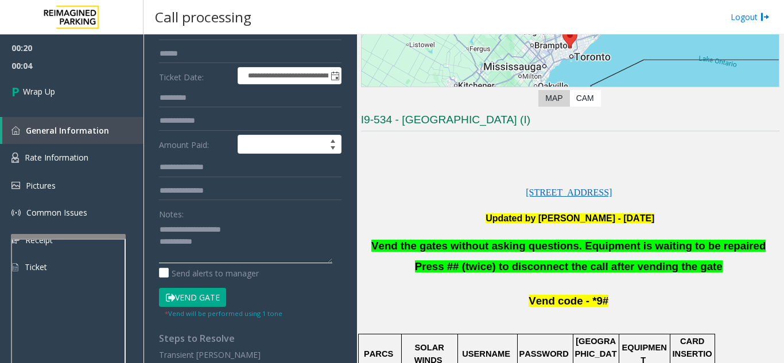
click at [305, 248] on textarea at bounding box center [245, 241] width 173 height 43
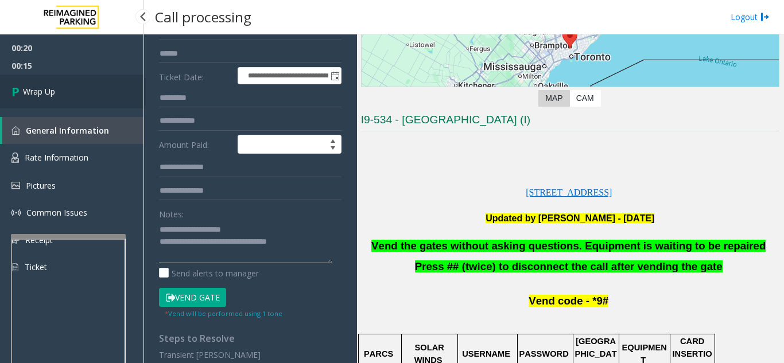
type textarea "**********"
click at [60, 96] on link "Wrap Up" at bounding box center [71, 92] width 143 height 34
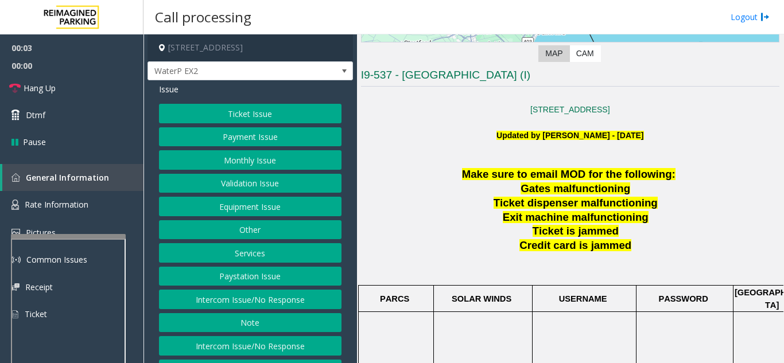
scroll to position [230, 0]
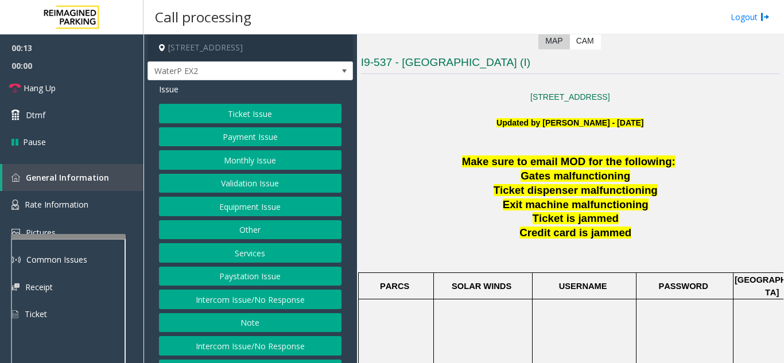
drag, startPoint x: 272, startPoint y: 304, endPoint x: 272, endPoint y: 295, distance: 9.2
click at [272, 304] on button "Intercom Issue/No Response" at bounding box center [250, 300] width 183 height 20
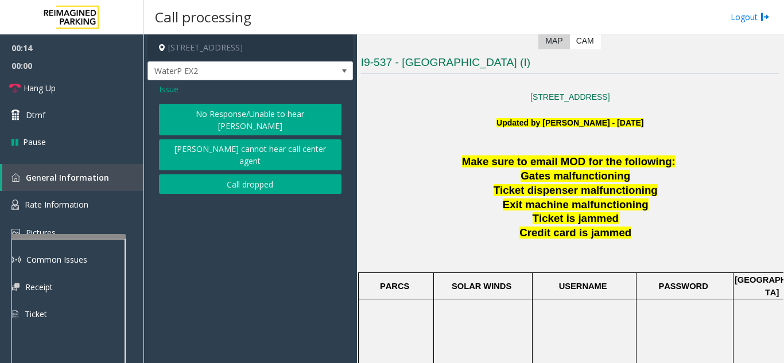
click at [200, 117] on button "No Response/Unable to hear [PERSON_NAME]" at bounding box center [250, 120] width 183 height 32
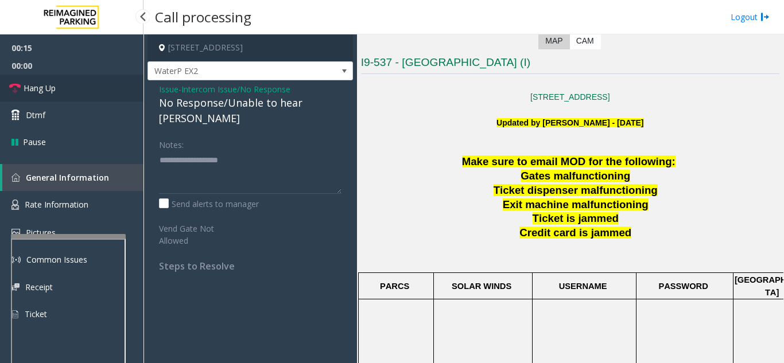
click at [90, 94] on link "Hang Up" at bounding box center [71, 88] width 143 height 27
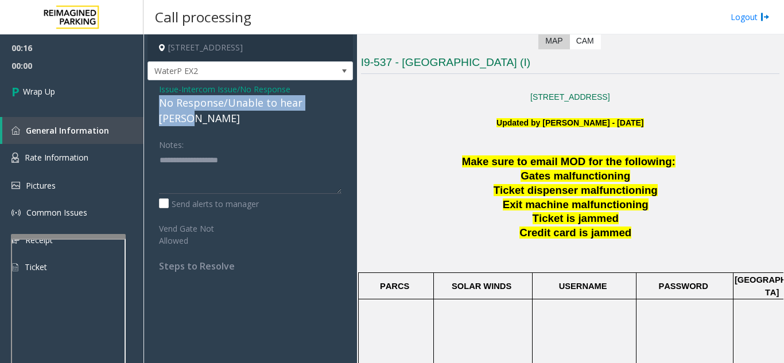
drag, startPoint x: 205, startPoint y: 108, endPoint x: 340, endPoint y: 107, distance: 135.5
click at [340, 107] on div "Issue - Intercom Issue/No Response No Response/Unable to hear [PERSON_NAME] Not…" at bounding box center [249, 181] width 205 height 203
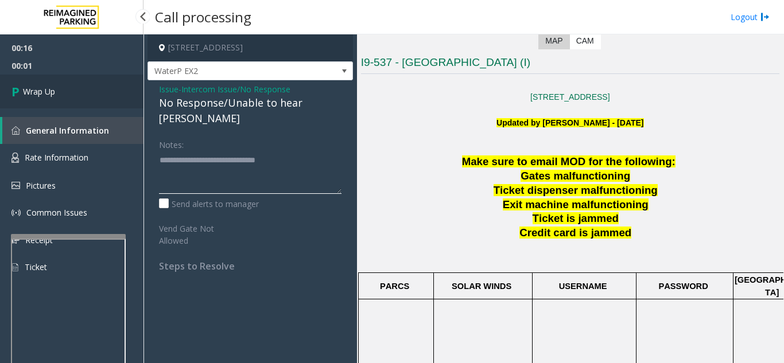
type textarea "**********"
click at [98, 88] on link "Wrap Up" at bounding box center [71, 92] width 143 height 34
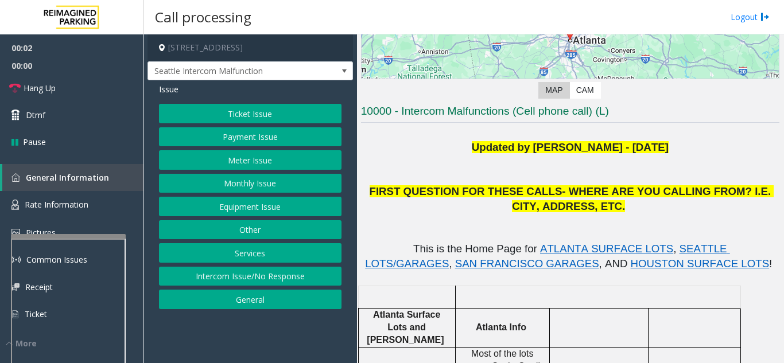
scroll to position [172, 0]
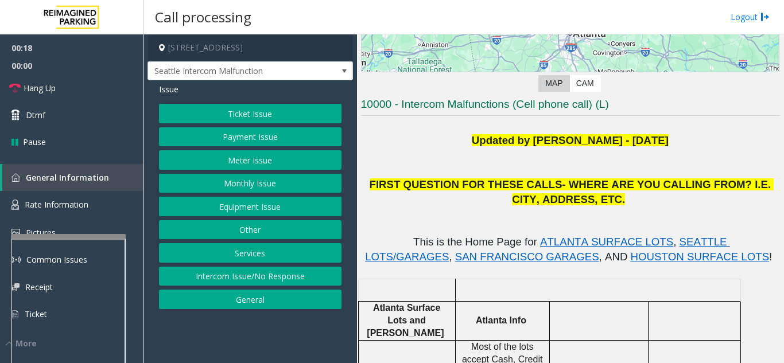
click at [236, 215] on button "Equipment Issue" at bounding box center [250, 207] width 183 height 20
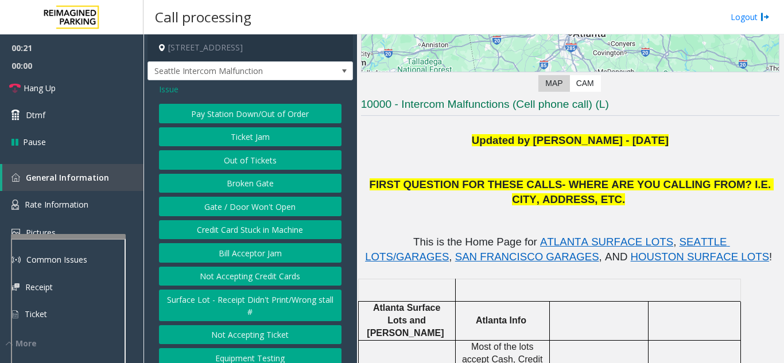
click at [292, 216] on button "Gate / Door Won't Open" at bounding box center [250, 207] width 183 height 20
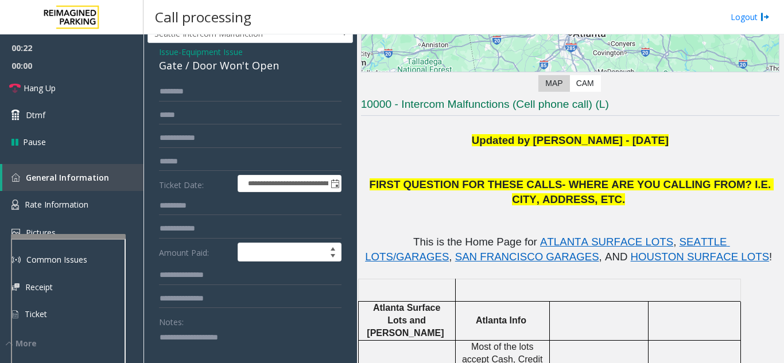
scroll to position [57, 0]
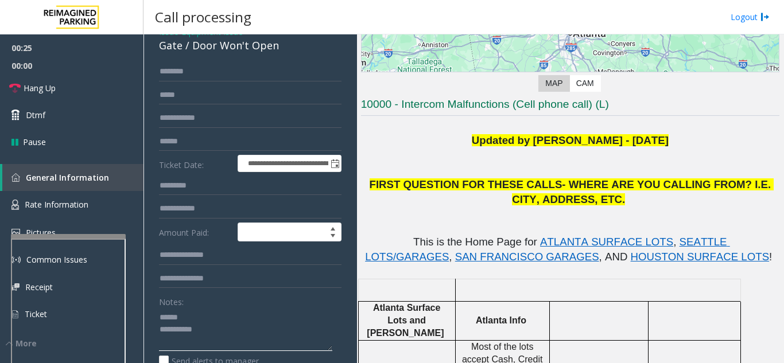
click at [198, 327] on textarea at bounding box center [245, 329] width 173 height 43
drag, startPoint x: 192, startPoint y: 56, endPoint x: 294, endPoint y: 62, distance: 102.9
click at [294, 53] on div "Gate / Door Won't Open" at bounding box center [250, 45] width 183 height 15
click at [240, 344] on textarea at bounding box center [245, 329] width 173 height 43
drag, startPoint x: 181, startPoint y: 327, endPoint x: 267, endPoint y: 330, distance: 86.7
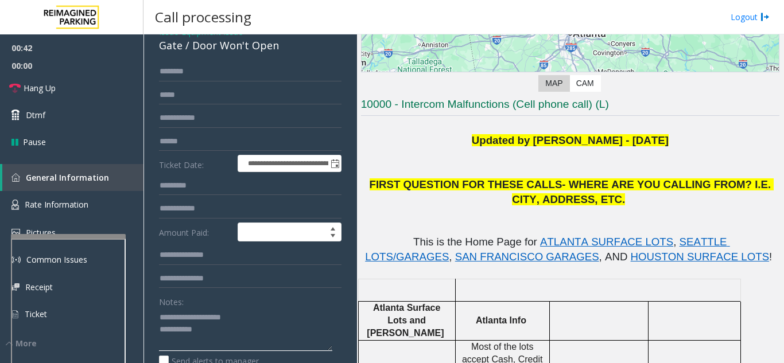
click at [267, 330] on textarea at bounding box center [245, 329] width 173 height 43
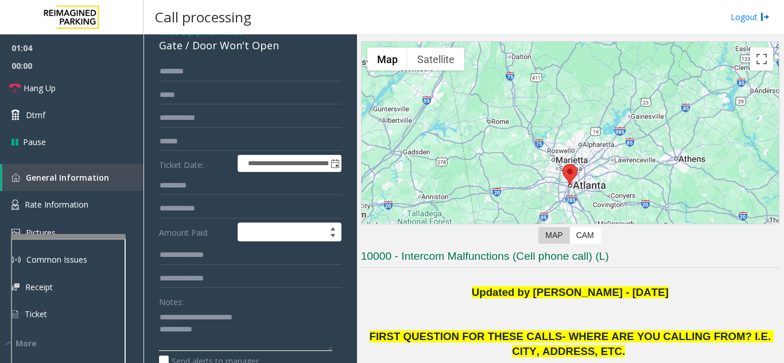
scroll to position [0, 0]
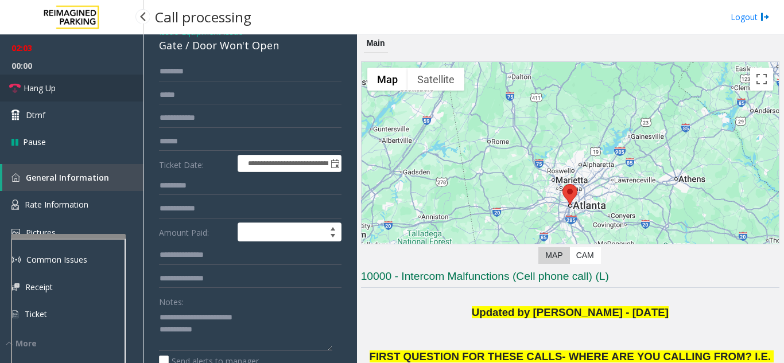
click at [72, 100] on link "Hang Up" at bounding box center [71, 88] width 143 height 27
click at [261, 340] on textarea at bounding box center [245, 329] width 173 height 43
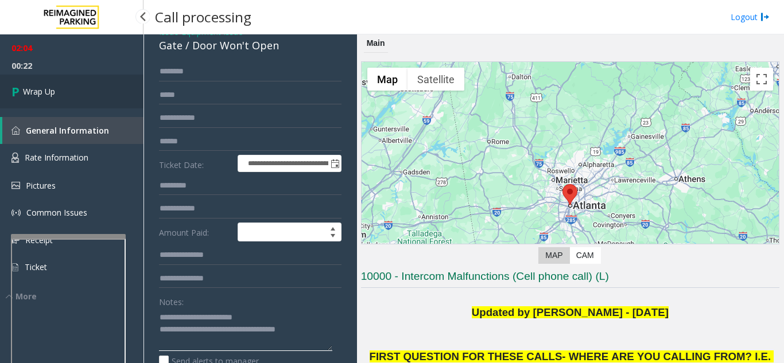
type textarea "**********"
click at [93, 90] on link "Wrap Up" at bounding box center [71, 92] width 143 height 34
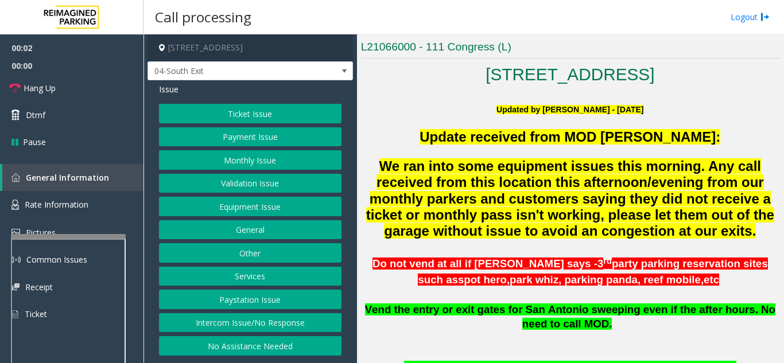
scroll to position [287, 0]
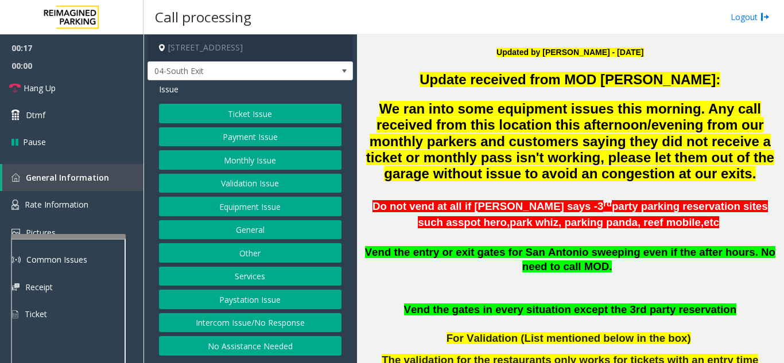
click at [205, 321] on button "Intercom Issue/No Response" at bounding box center [250, 323] width 183 height 20
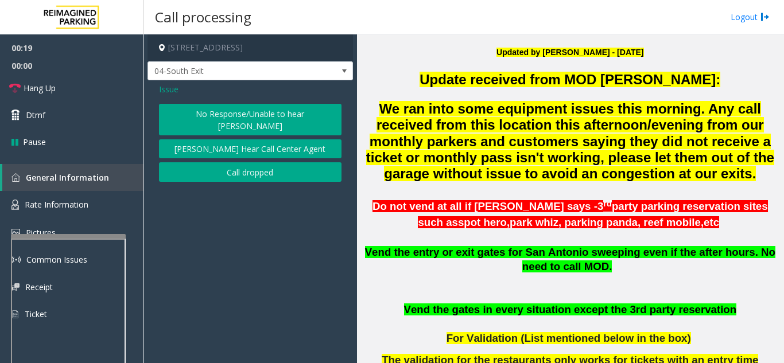
click at [223, 114] on button "No Response/Unable to hear [PERSON_NAME]" at bounding box center [250, 120] width 183 height 32
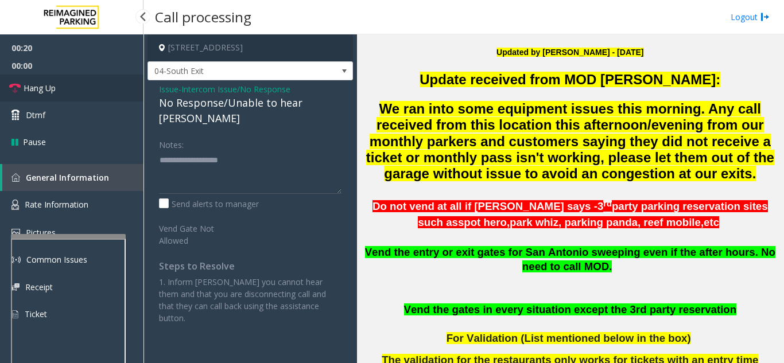
click at [122, 101] on link "Hang Up" at bounding box center [71, 88] width 143 height 27
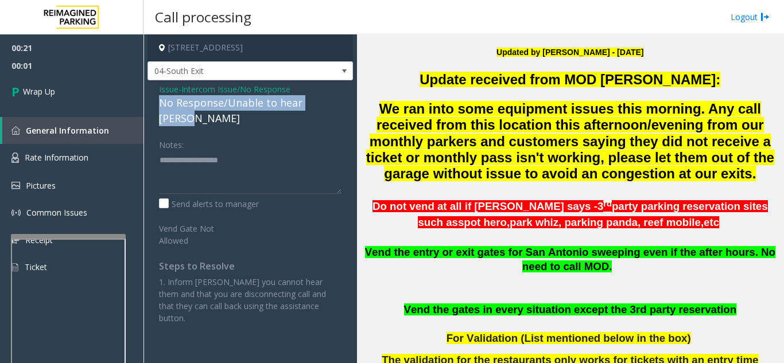
drag, startPoint x: 155, startPoint y: 104, endPoint x: 340, endPoint y: 110, distance: 185.4
click at [340, 110] on div "Issue - Intercom Issue/No Response No Response/Unable to hear [PERSON_NAME] Not…" at bounding box center [249, 207] width 205 height 255
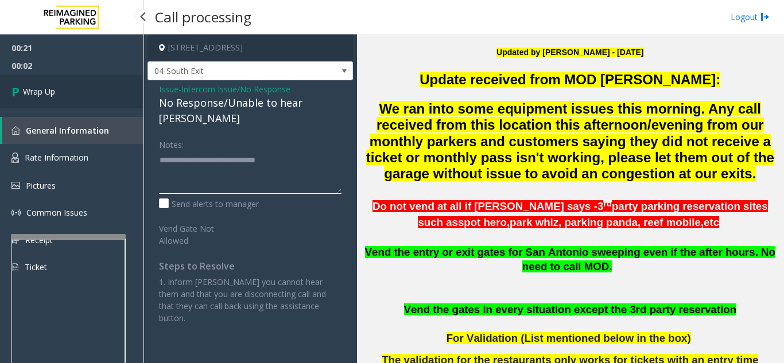
type textarea "**********"
click at [85, 99] on link "Wrap Up" at bounding box center [71, 92] width 143 height 34
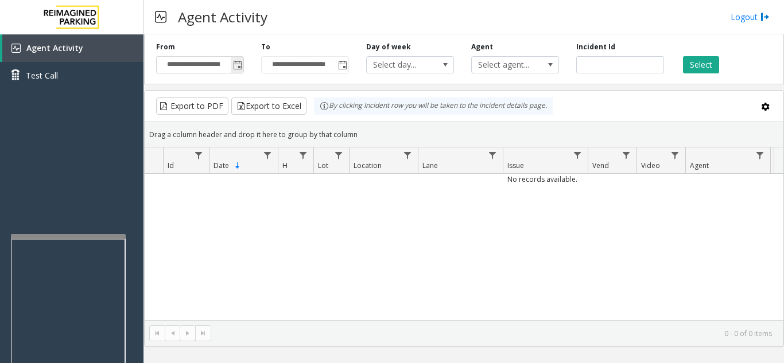
click at [234, 70] on span "Toggle popup" at bounding box center [237, 65] width 9 height 9
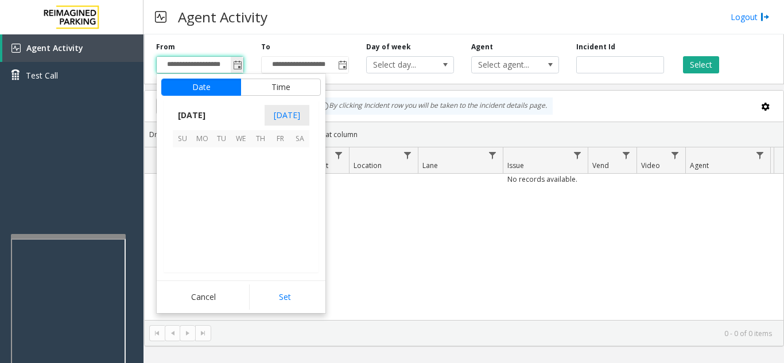
scroll to position [206119, 0]
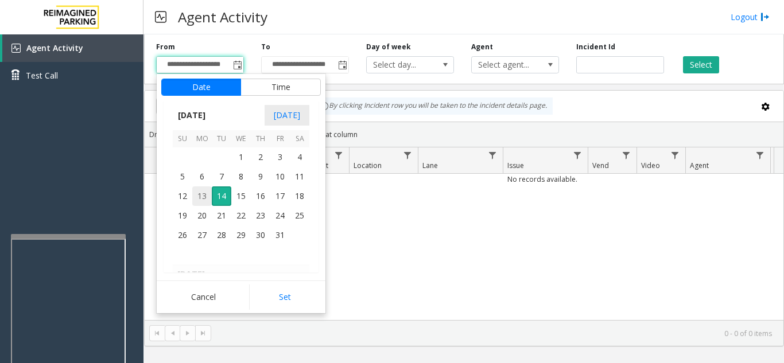
click at [202, 193] on span "13" at bounding box center [202, 197] width 20 height 20
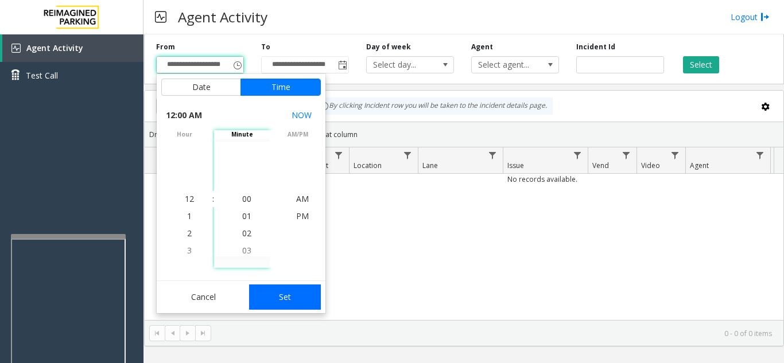
click at [285, 300] on button "Set" at bounding box center [285, 297] width 72 height 25
type input "**********"
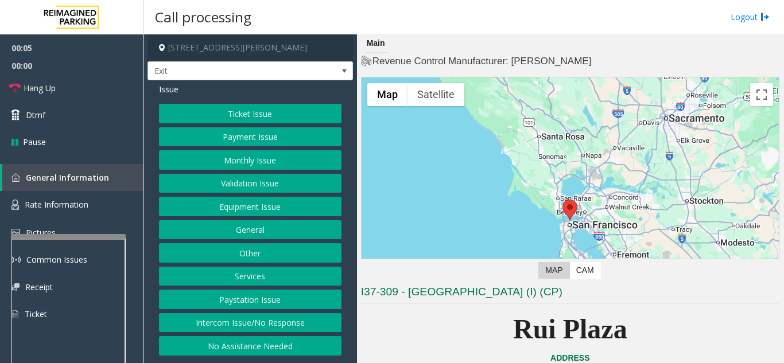
click at [264, 273] on button "Services" at bounding box center [250, 277] width 183 height 20
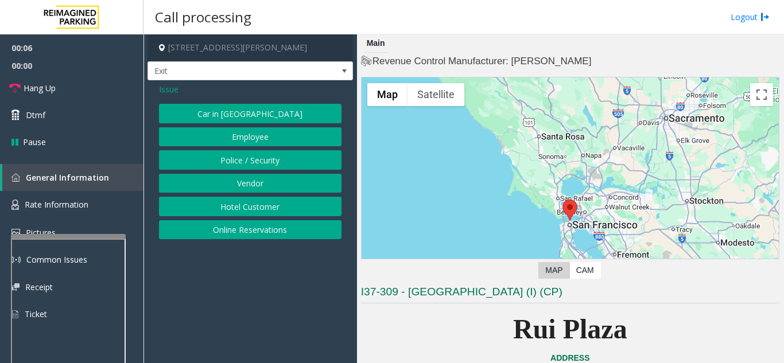
click at [255, 208] on button "Hotel Customer" at bounding box center [250, 207] width 183 height 20
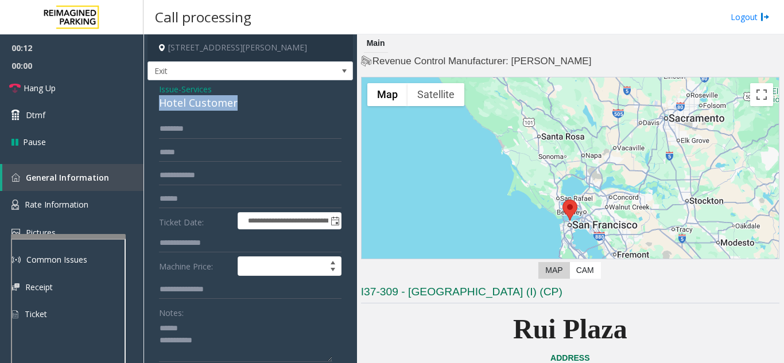
drag, startPoint x: 157, startPoint y: 44, endPoint x: 244, endPoint y: 100, distance: 104.1
click at [244, 100] on div "**********" at bounding box center [249, 293] width 205 height 426
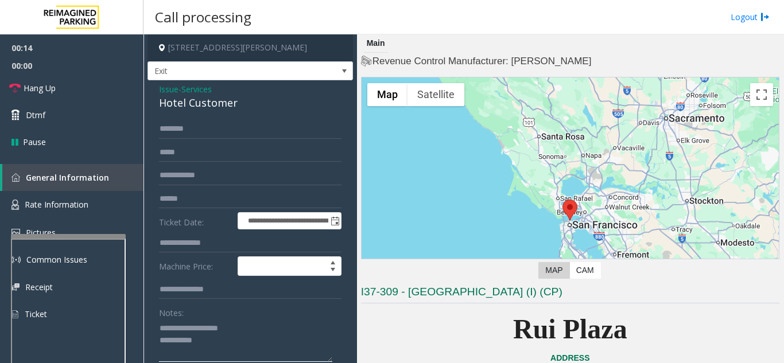
type textarea "**********"
click at [250, 242] on input "text" at bounding box center [250, 244] width 183 height 20
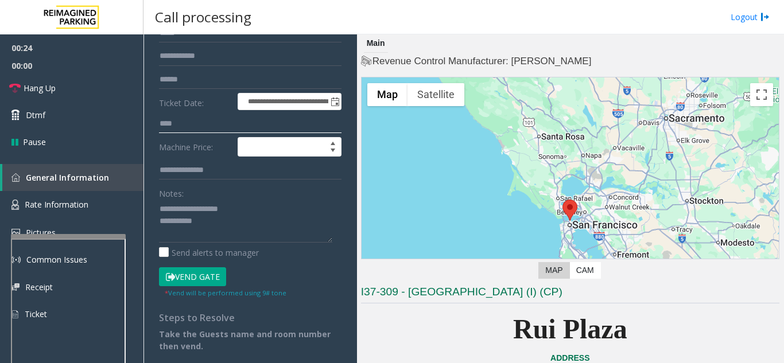
scroll to position [144, 0]
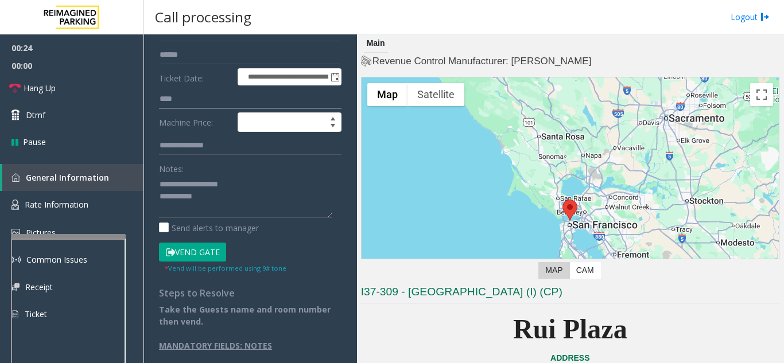
type input "****"
click at [202, 248] on button "Vend Gate" at bounding box center [192, 253] width 67 height 20
click at [221, 198] on textarea at bounding box center [245, 196] width 173 height 43
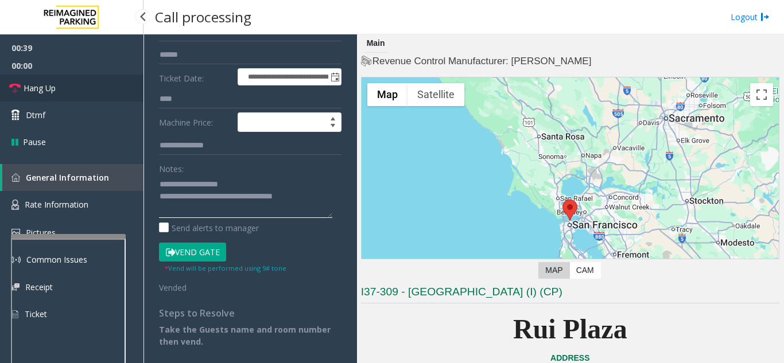
type textarea "**********"
click at [85, 91] on link "Hang Up" at bounding box center [71, 88] width 143 height 27
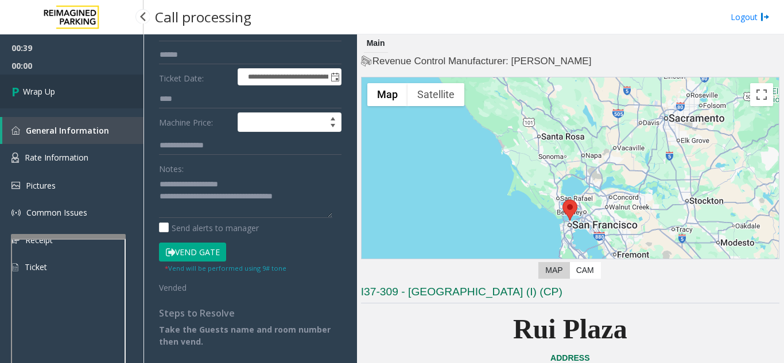
click at [107, 103] on link "Wrap Up" at bounding box center [71, 92] width 143 height 34
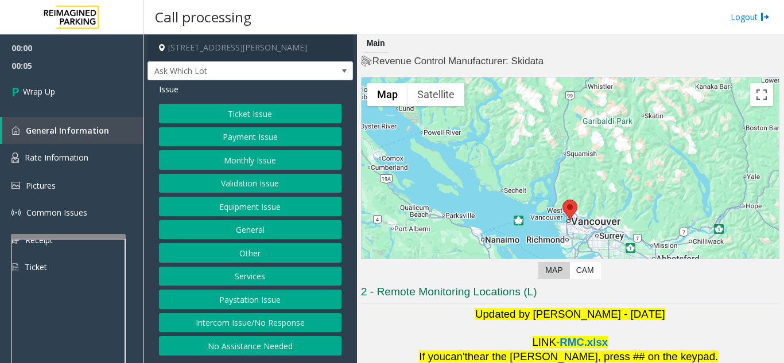
click at [262, 324] on button "Intercom Issue/No Response" at bounding box center [250, 323] width 183 height 20
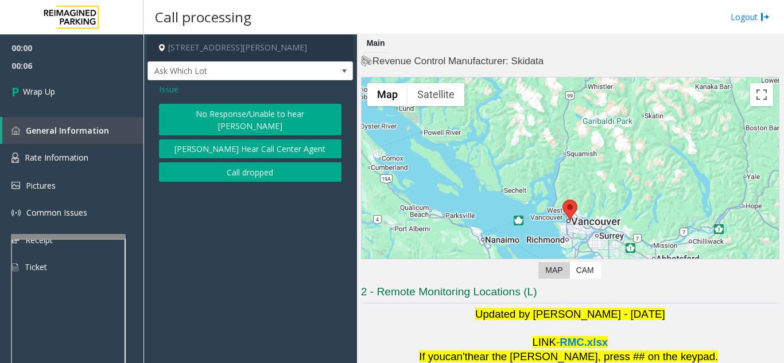
click at [224, 167] on button "Call dropped" at bounding box center [250, 172] width 183 height 20
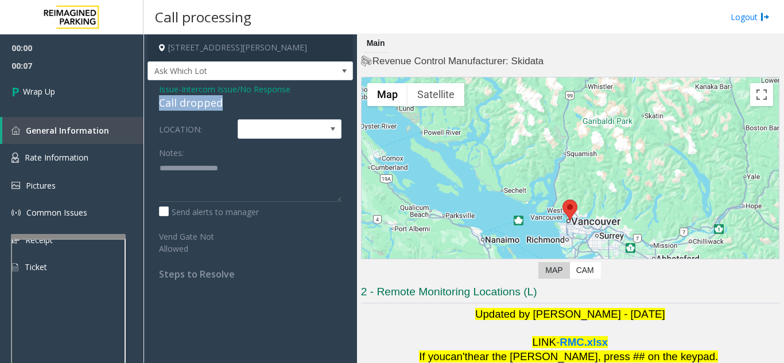
drag, startPoint x: 232, startPoint y: 105, endPoint x: 157, endPoint y: 108, distance: 75.3
click at [157, 108] on div "Issue - Intercom Issue/No Response Call dropped LOCATION: Notes: Send alerts to…" at bounding box center [249, 185] width 205 height 211
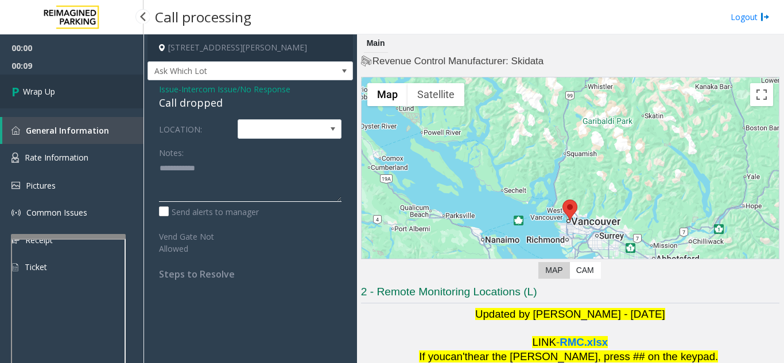
type textarea "**********"
click at [79, 105] on link "Wrap Up" at bounding box center [71, 92] width 143 height 34
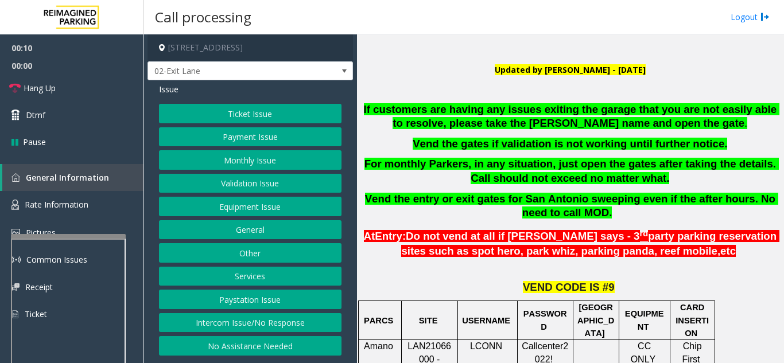
scroll to position [230, 0]
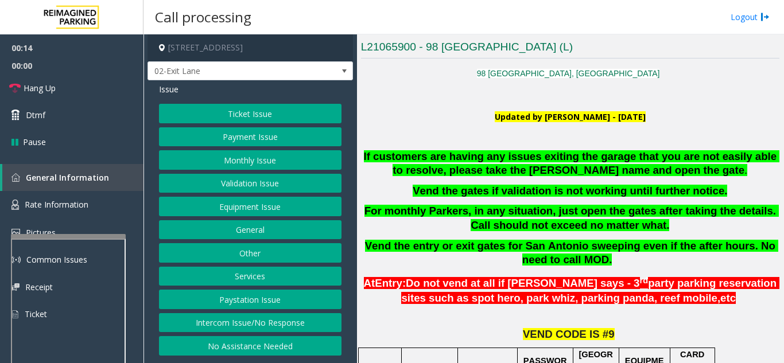
click at [251, 170] on div "Ticket Issue Payment Issue Monthly Issue Validation Issue Equipment Issue Gener…" at bounding box center [250, 230] width 183 height 252
click at [251, 160] on button "Monthly Issue" at bounding box center [250, 160] width 183 height 20
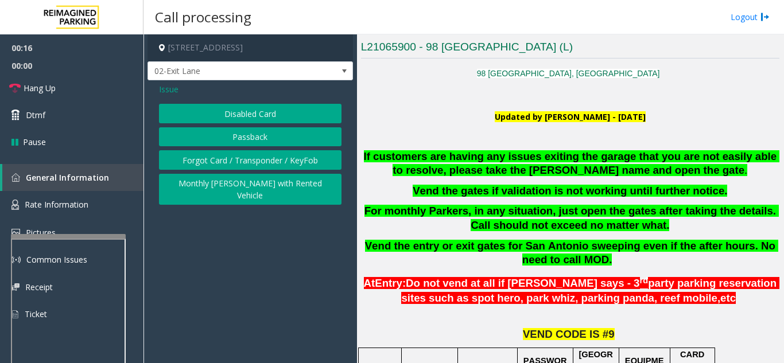
click at [255, 189] on button "Monthly [PERSON_NAME] with Rented Vehicle" at bounding box center [250, 190] width 183 height 32
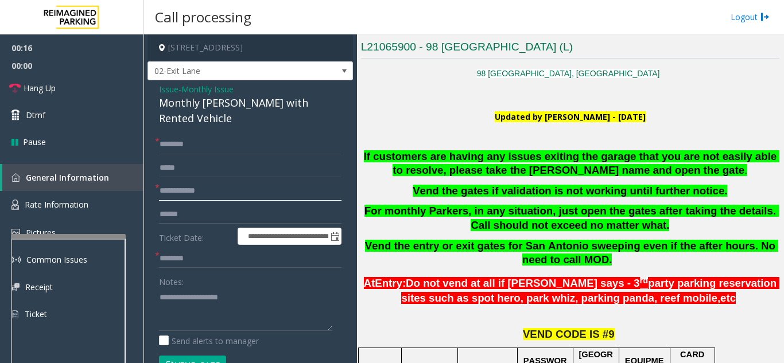
click at [257, 181] on input "text" at bounding box center [250, 191] width 183 height 20
type input "********"
click at [242, 136] on input "text" at bounding box center [250, 145] width 183 height 20
type input "*****"
click at [199, 251] on input "text" at bounding box center [250, 259] width 183 height 20
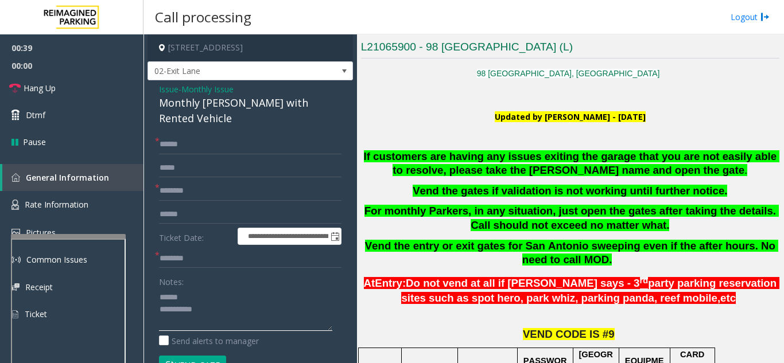
type textarea "**********"
click at [197, 249] on input "text" at bounding box center [250, 259] width 183 height 20
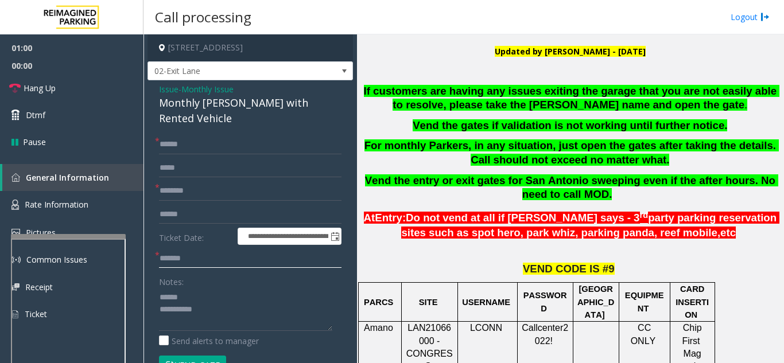
scroll to position [459, 0]
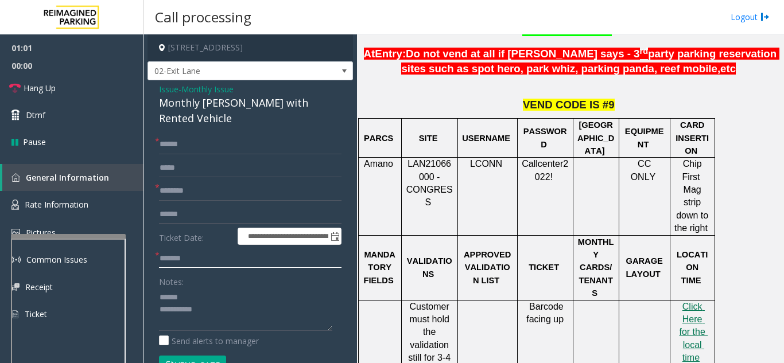
type input "*******"
click at [174, 362] on icon at bounding box center [170, 366] width 9 height 8
click at [255, 288] on textarea at bounding box center [245, 309] width 173 height 43
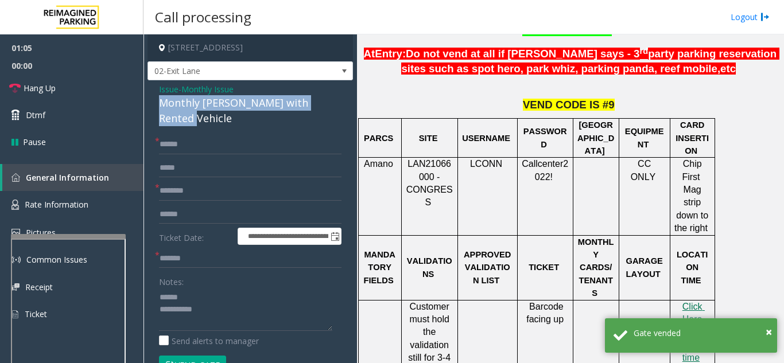
drag, startPoint x: 160, startPoint y: 104, endPoint x: 335, endPoint y: 107, distance: 175.6
click at [335, 107] on div "**********" at bounding box center [249, 312] width 205 height 464
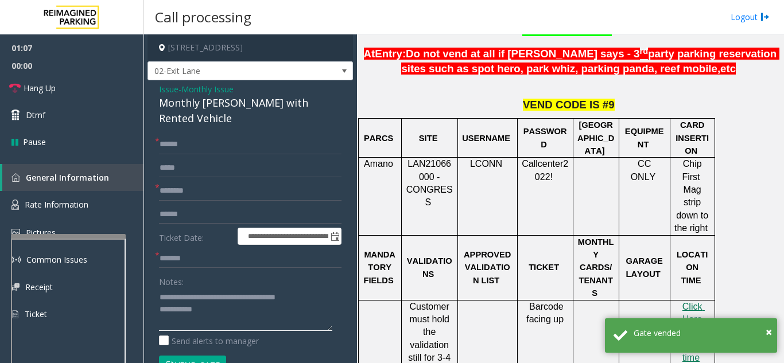
click at [284, 294] on textarea at bounding box center [245, 309] width 173 height 43
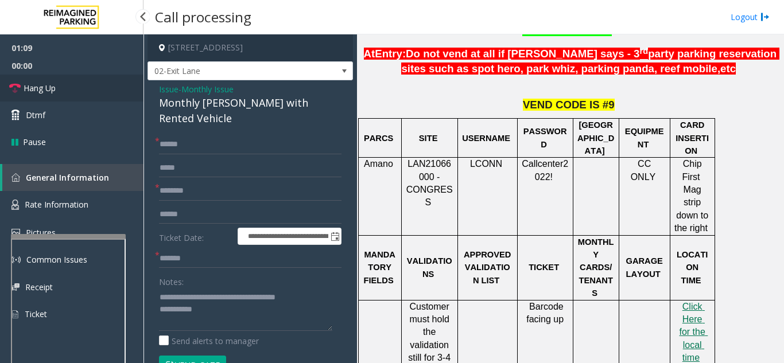
click at [81, 87] on link "Hang Up" at bounding box center [71, 88] width 143 height 27
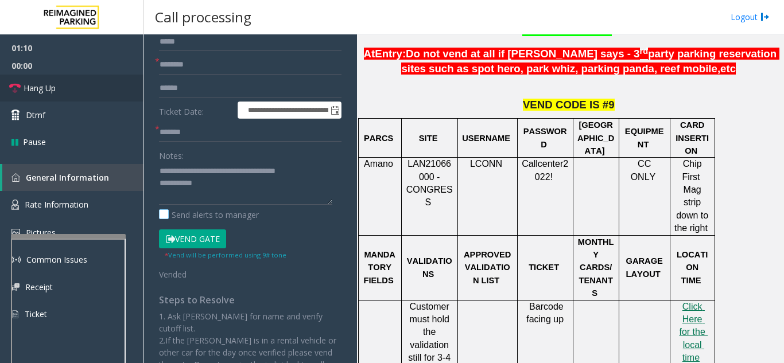
scroll to position [154, 0]
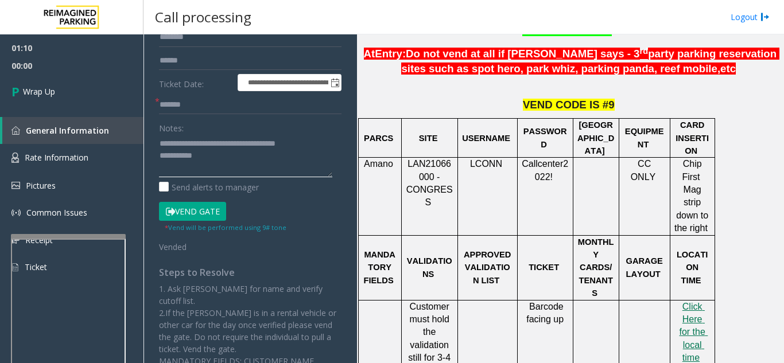
click at [252, 143] on textarea at bounding box center [245, 155] width 173 height 43
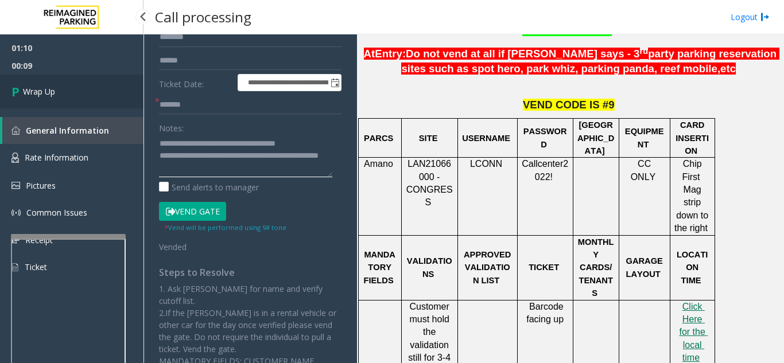
type textarea "**********"
click at [90, 95] on link "Wrap Up" at bounding box center [71, 92] width 143 height 34
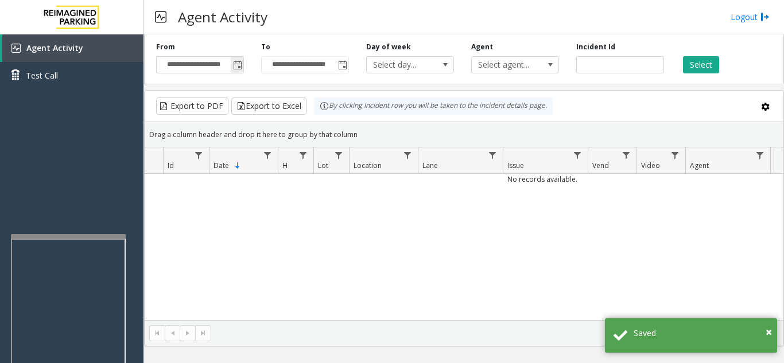
click at [240, 65] on span "Toggle popup" at bounding box center [237, 65] width 9 height 9
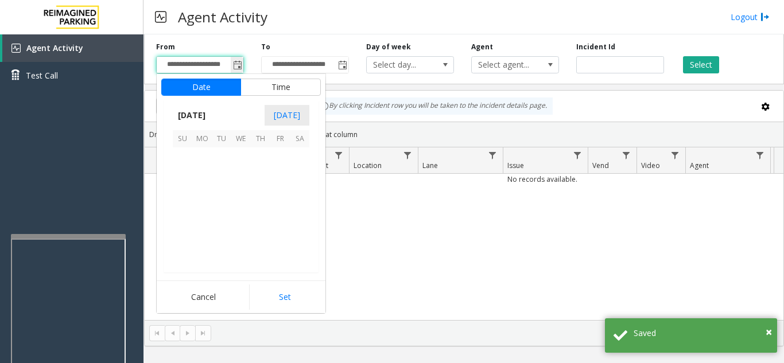
scroll to position [206119, 0]
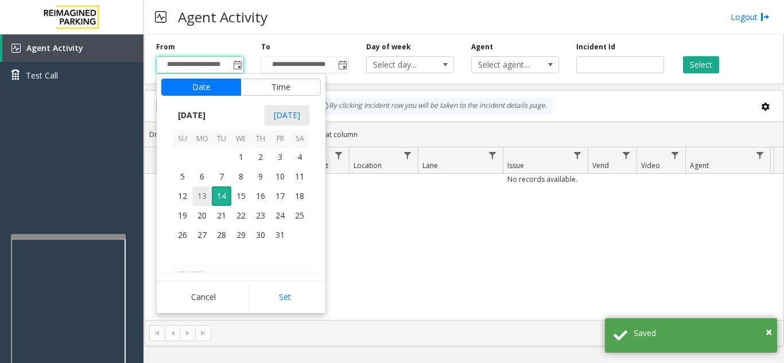
click at [200, 196] on span "13" at bounding box center [202, 197] width 20 height 20
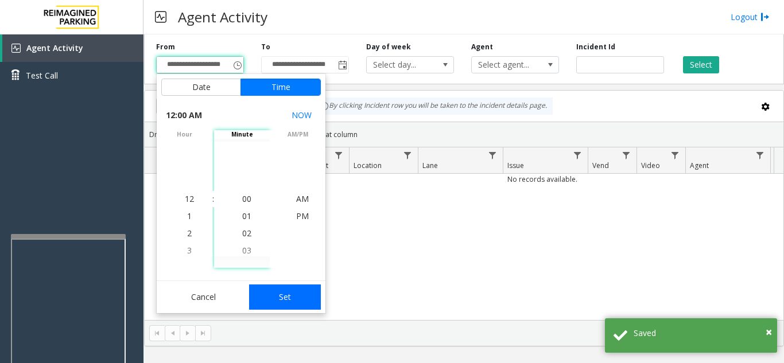
click at [279, 298] on button "Set" at bounding box center [285, 297] width 72 height 25
type input "**********"
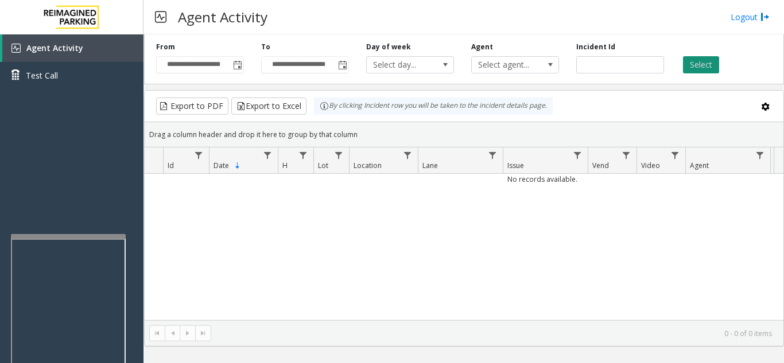
click at [701, 66] on button "Select" at bounding box center [701, 64] width 36 height 17
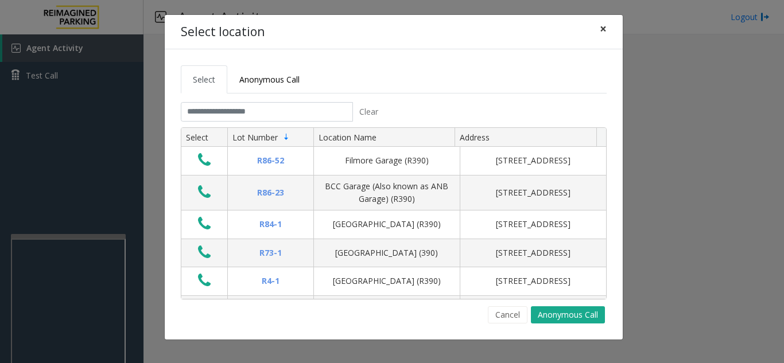
click at [608, 32] on button "×" at bounding box center [603, 29] width 23 height 28
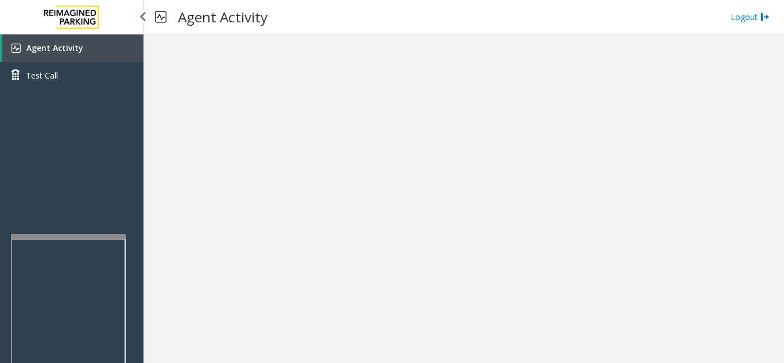
click at [92, 51] on link "Agent Activity" at bounding box center [72, 48] width 141 height 28
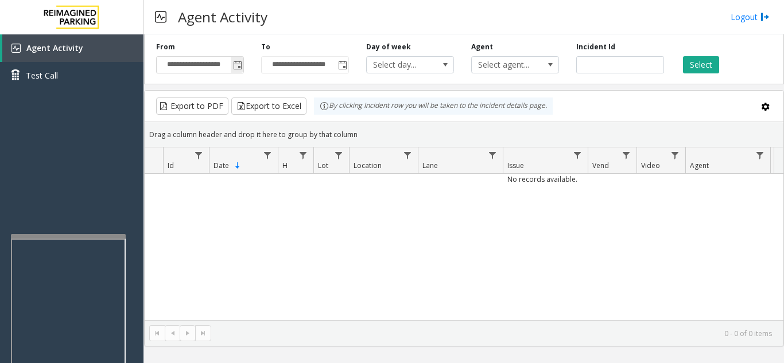
click at [236, 65] on span "Toggle popup" at bounding box center [237, 65] width 9 height 9
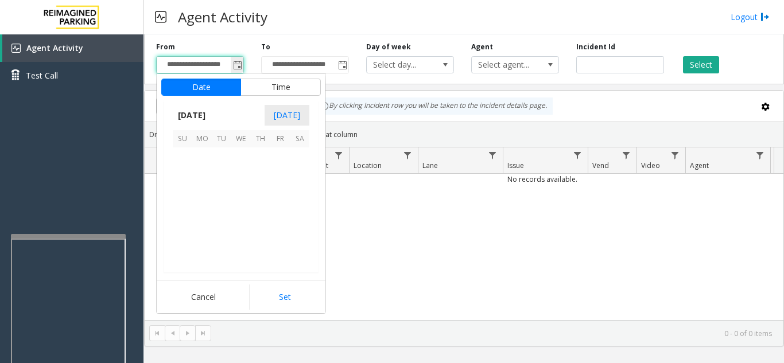
scroll to position [206119, 0]
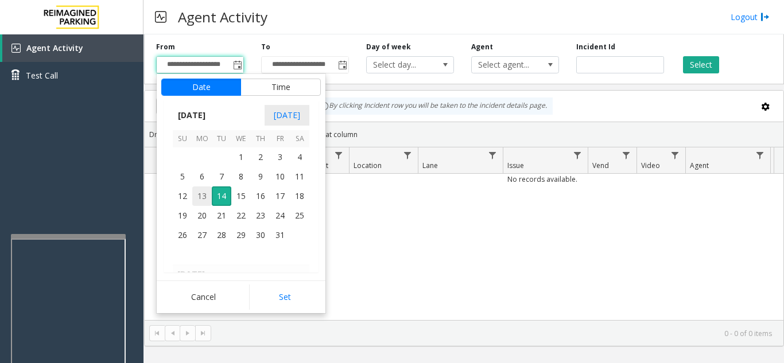
click at [198, 197] on span "13" at bounding box center [202, 197] width 20 height 20
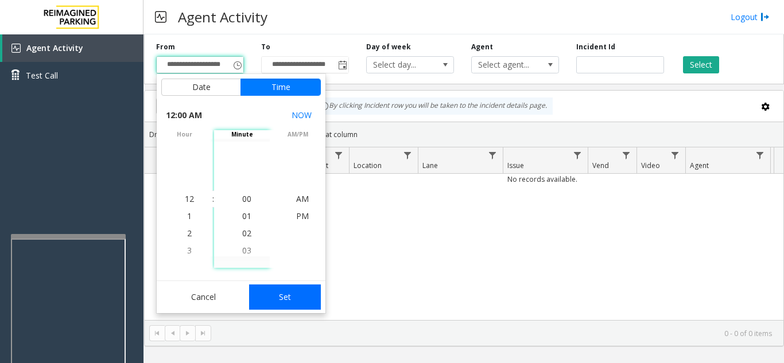
click at [290, 289] on button "Set" at bounding box center [285, 297] width 72 height 25
type input "**********"
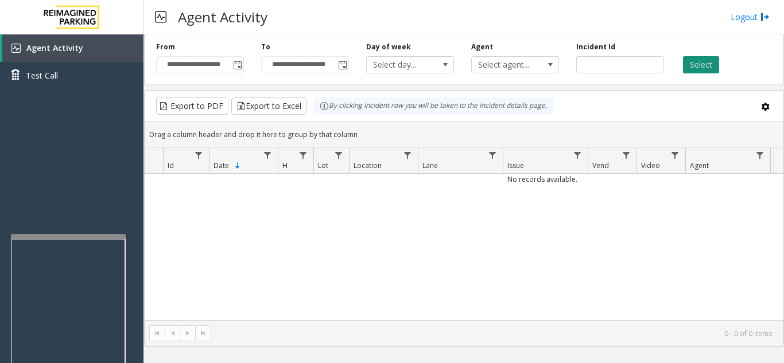
click at [697, 71] on button "Select" at bounding box center [701, 64] width 36 height 17
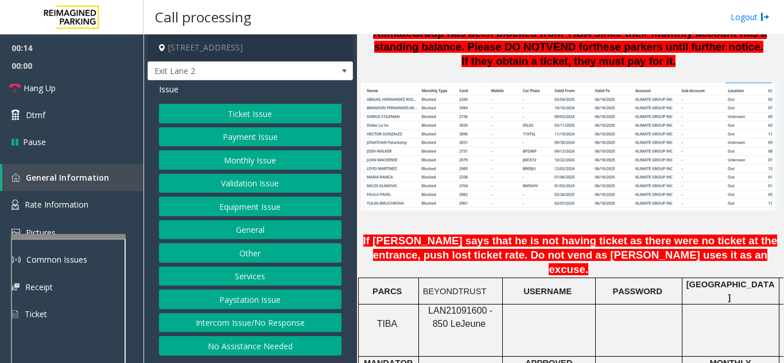
scroll to position [861, 0]
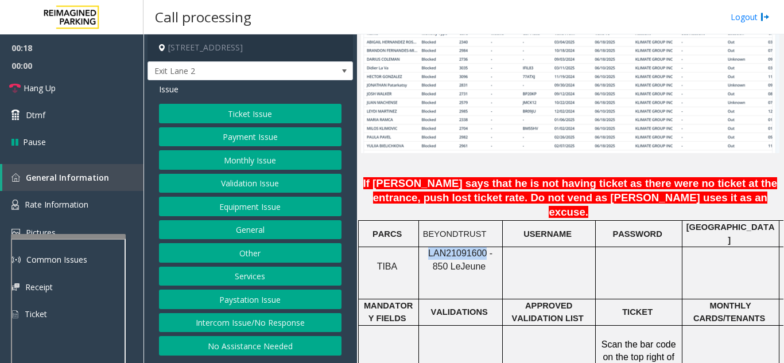
drag, startPoint x: 476, startPoint y: 220, endPoint x: 424, endPoint y: 213, distance: 52.6
click at [428, 249] on span "LAN21091600 - 850 Le" at bounding box center [460, 260] width 64 height 22
click at [227, 190] on button "Validation Issue" at bounding box center [250, 184] width 183 height 20
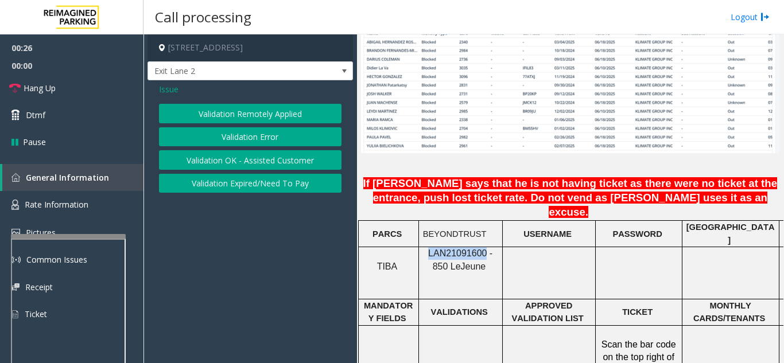
click at [236, 141] on button "Validation Error" at bounding box center [250, 137] width 183 height 20
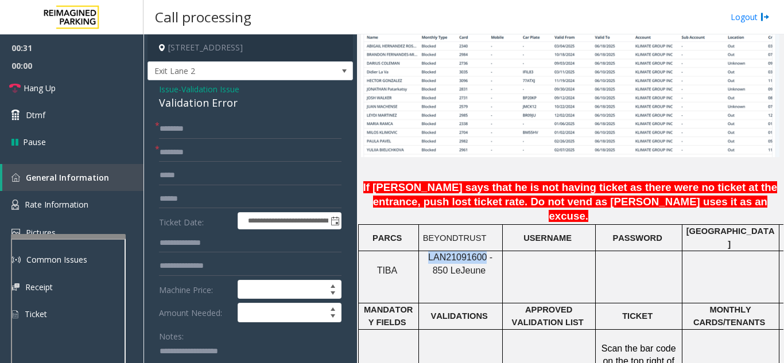
scroll to position [803, 0]
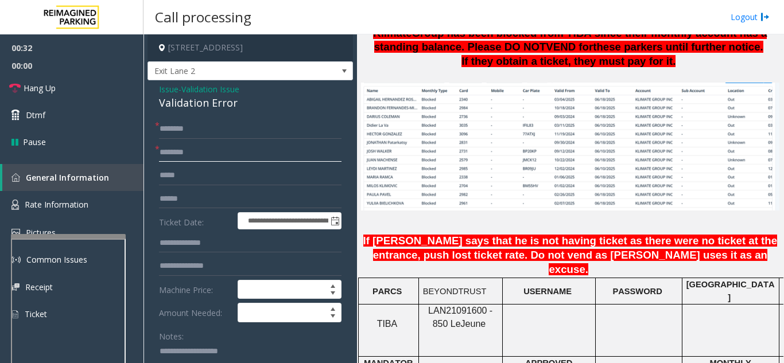
click at [244, 158] on input "text" at bounding box center [250, 153] width 183 height 20
type input "**********"
click at [228, 204] on input "text" at bounding box center [250, 199] width 183 height 20
type input "*******"
click at [261, 121] on input "text" at bounding box center [250, 129] width 183 height 20
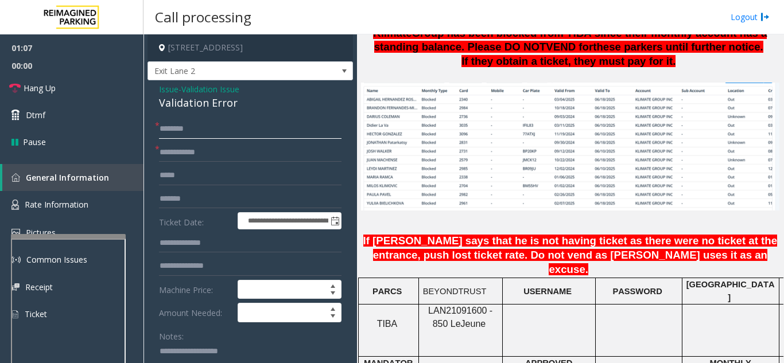
type input "********"
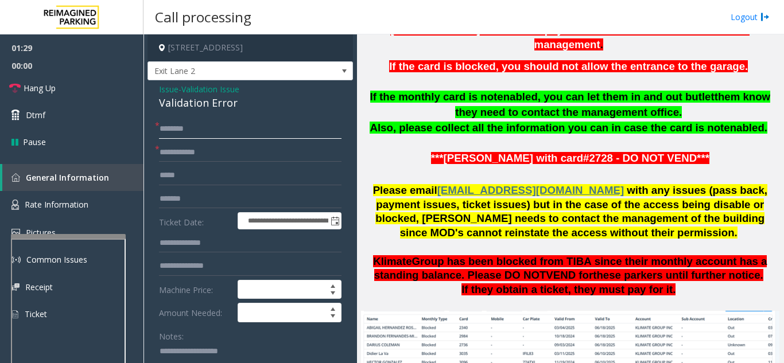
scroll to position [574, 0]
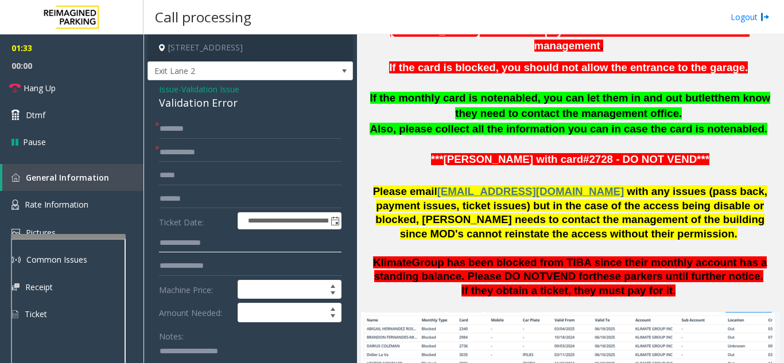
click at [205, 245] on input "text" at bounding box center [250, 244] width 183 height 20
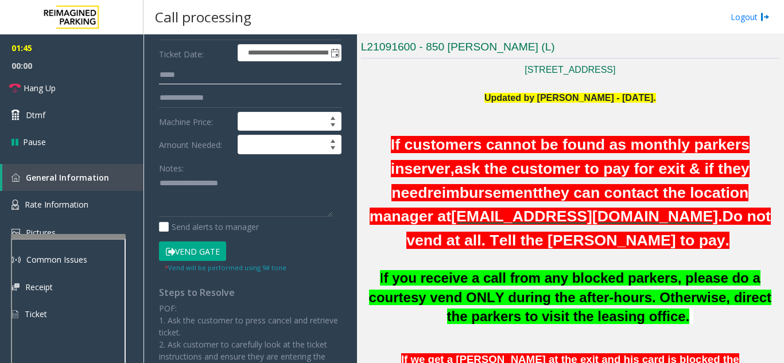
scroll to position [172, 0]
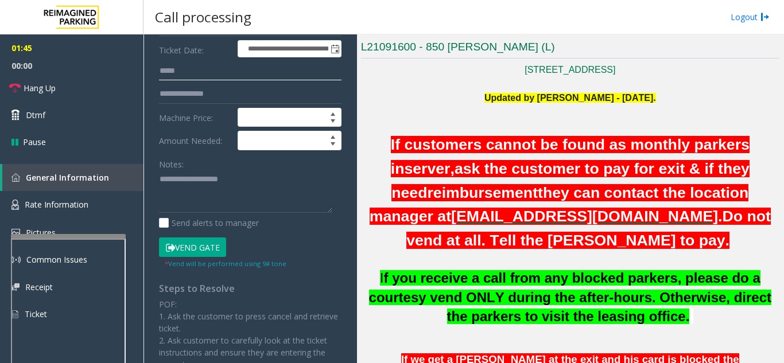
type input "*****"
click at [184, 246] on button "Vend Gate" at bounding box center [192, 248] width 67 height 20
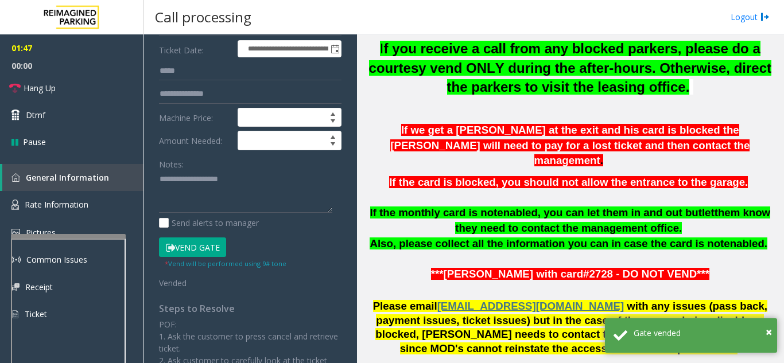
scroll to position [517, 0]
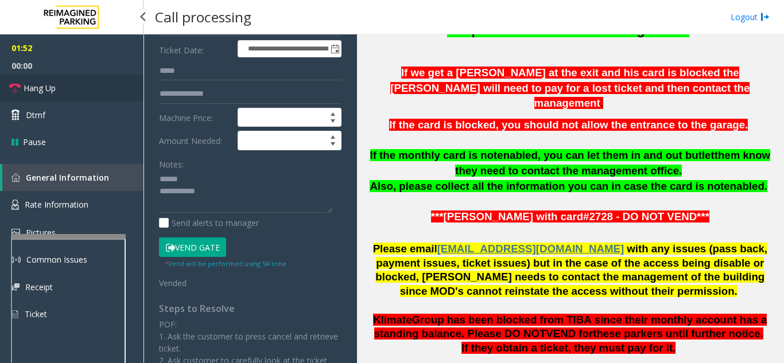
click at [68, 77] on link "Hang Up" at bounding box center [71, 88] width 143 height 27
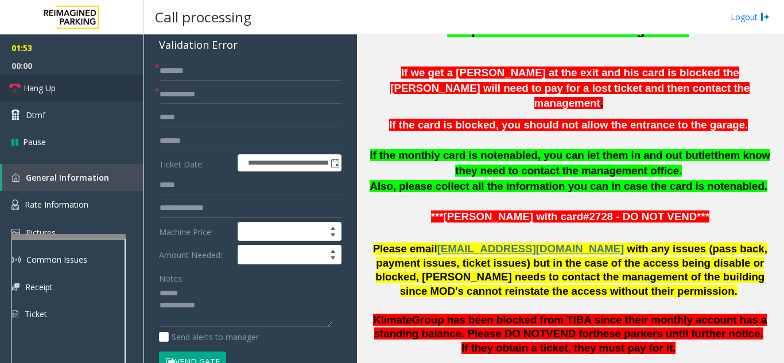
scroll to position [57, 0]
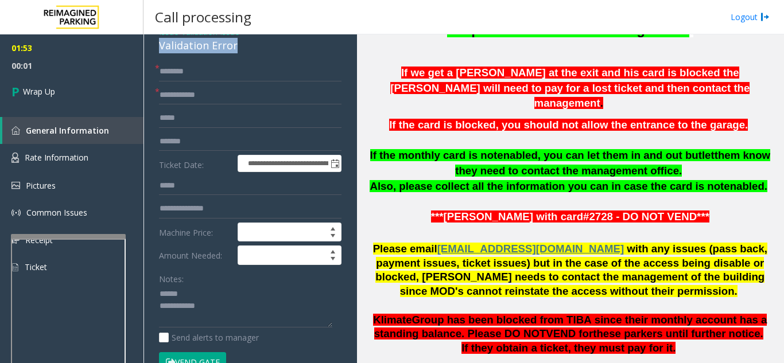
drag, startPoint x: 258, startPoint y: 47, endPoint x: 153, endPoint y: 49, distance: 104.5
click at [209, 310] on textarea at bounding box center [245, 306] width 173 height 43
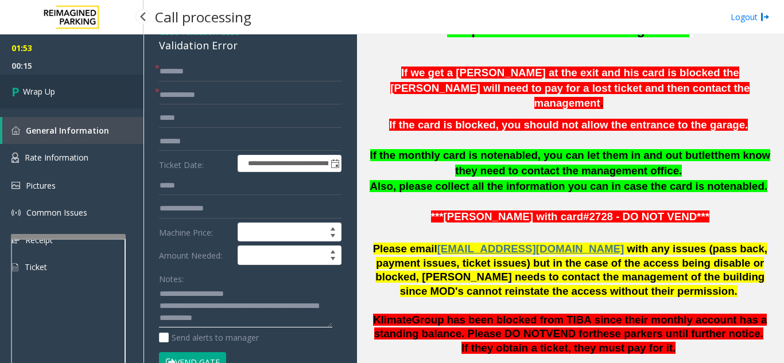
type textarea "**********"
click at [86, 95] on link "Wrap Up" at bounding box center [71, 92] width 143 height 34
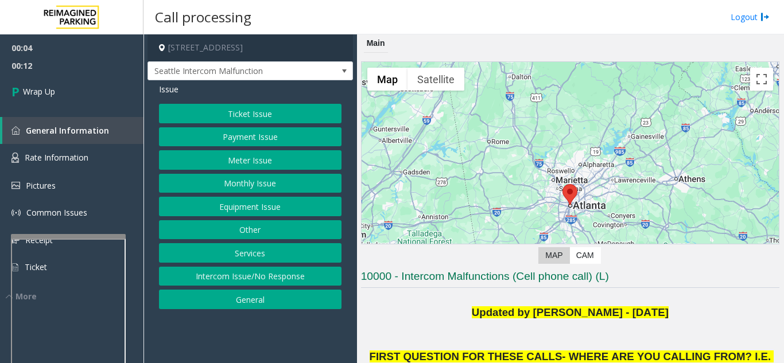
click at [285, 278] on button "Intercom Issue/No Response" at bounding box center [250, 277] width 183 height 20
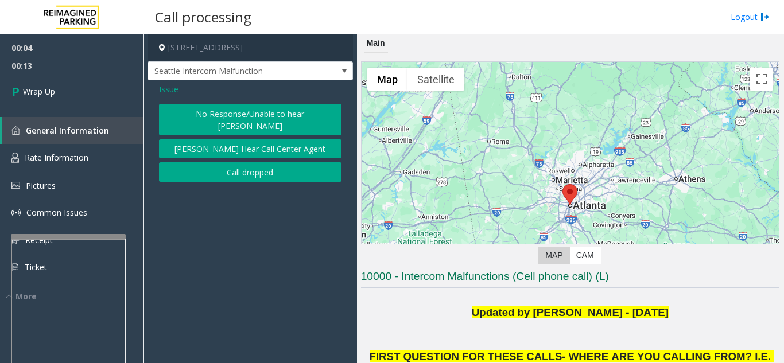
click at [225, 162] on button "Call dropped" at bounding box center [250, 172] width 183 height 20
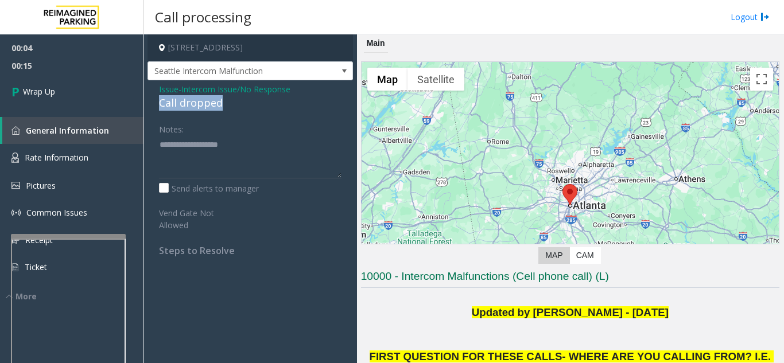
drag, startPoint x: 159, startPoint y: 108, endPoint x: 239, endPoint y: 107, distance: 79.8
click at [239, 107] on div "Call dropped" at bounding box center [250, 102] width 183 height 15
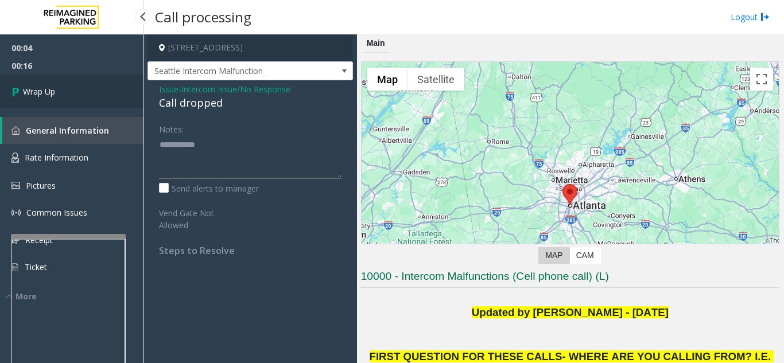
type textarea "**********"
click at [63, 88] on link "Wrap Up" at bounding box center [71, 92] width 143 height 34
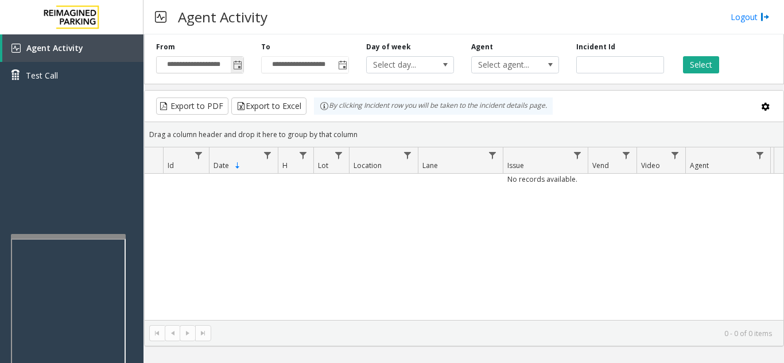
click at [234, 65] on span "Toggle popup" at bounding box center [237, 65] width 9 height 9
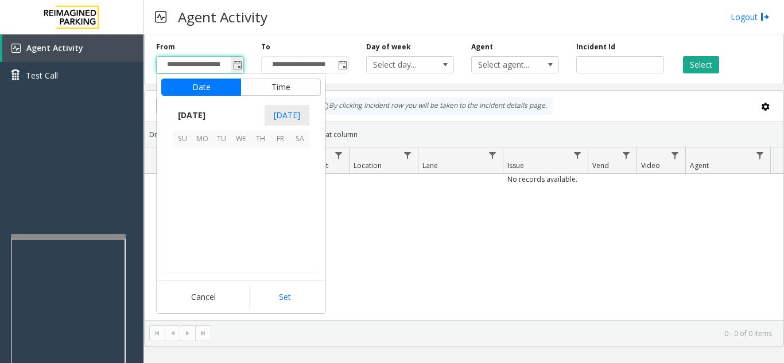
scroll to position [206119, 0]
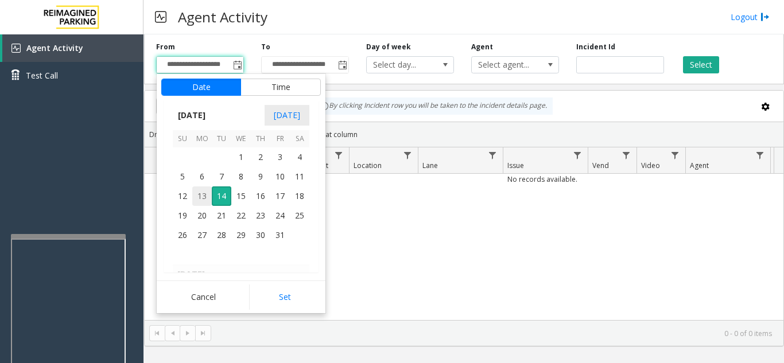
click at [205, 197] on span "13" at bounding box center [202, 197] width 20 height 20
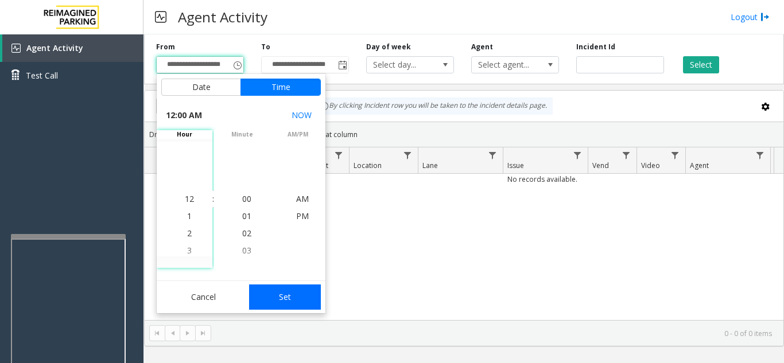
click at [286, 297] on button "Set" at bounding box center [285, 297] width 72 height 25
type input "**********"
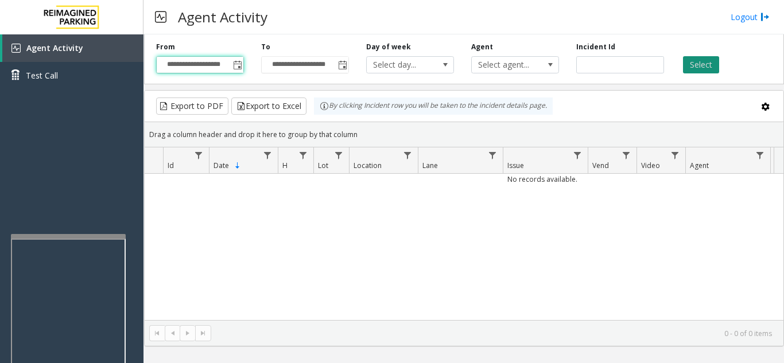
click at [701, 65] on button "Select" at bounding box center [701, 64] width 36 height 17
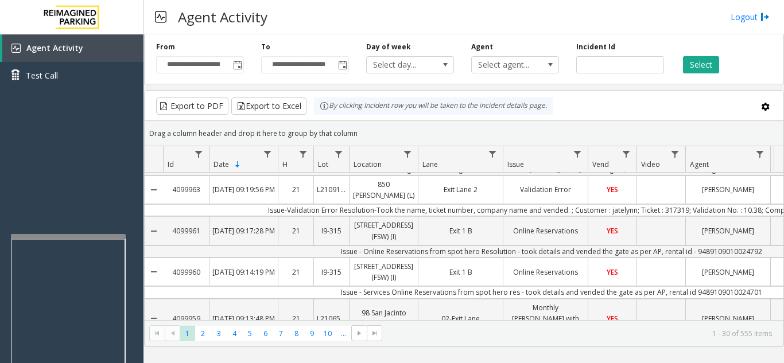
scroll to position [0, 0]
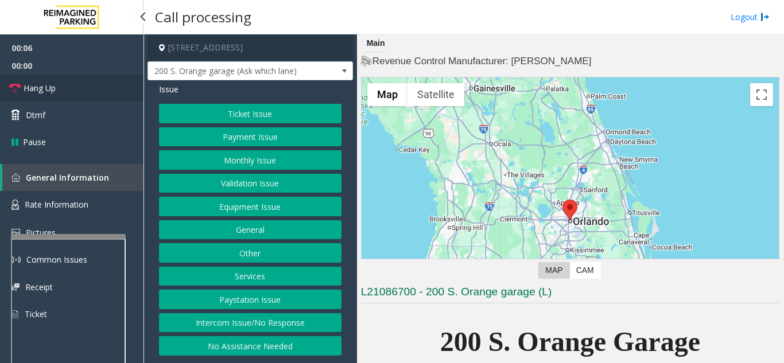
click at [62, 90] on link "Hang Up" at bounding box center [71, 88] width 143 height 27
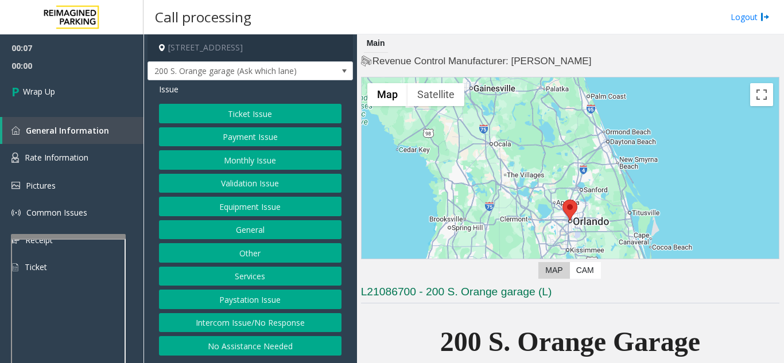
click at [279, 350] on button "No Assistance Needed" at bounding box center [250, 346] width 183 height 20
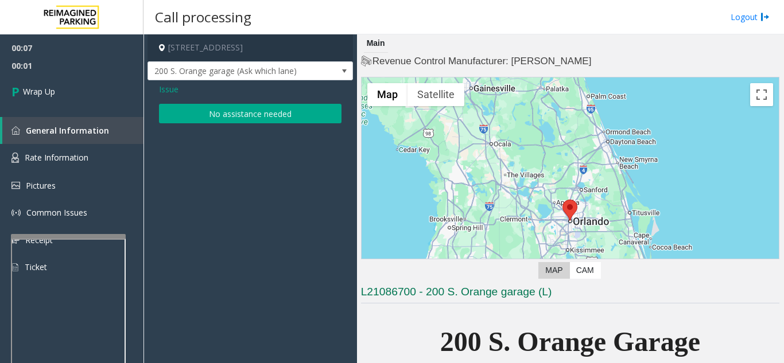
click at [255, 119] on button "No assistance needed" at bounding box center [250, 114] width 183 height 20
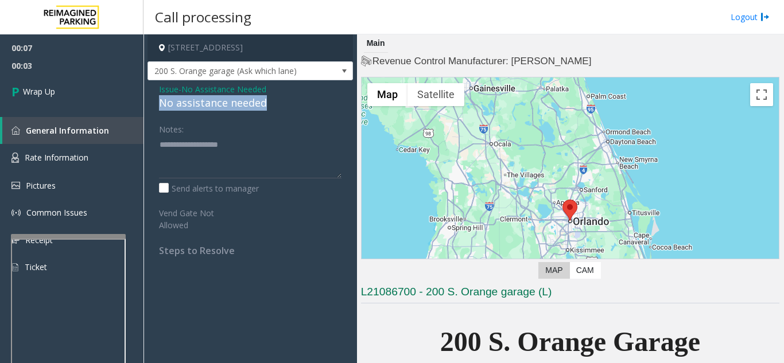
drag, startPoint x: 170, startPoint y: 103, endPoint x: 270, endPoint y: 104, distance: 99.9
click at [270, 104] on div "Issue - No Assistance Needed No assistance needed Notes: Send alerts to manager…" at bounding box center [249, 174] width 205 height 188
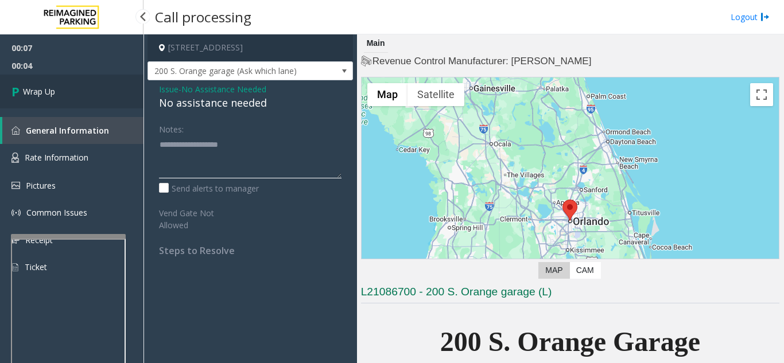
type textarea "**********"
click at [39, 87] on span "Wrap Up" at bounding box center [39, 92] width 32 height 12
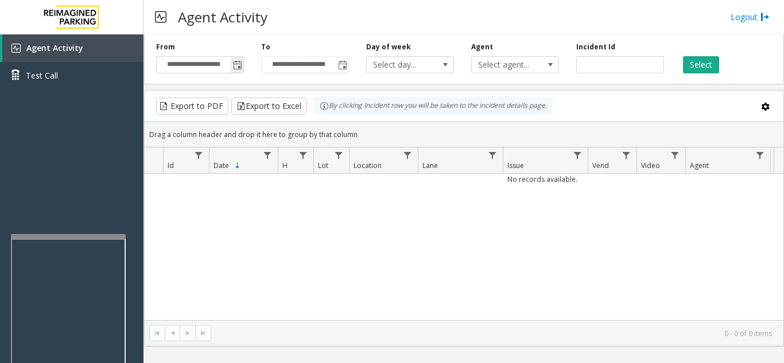
click at [239, 68] on span "Toggle popup" at bounding box center [237, 65] width 9 height 9
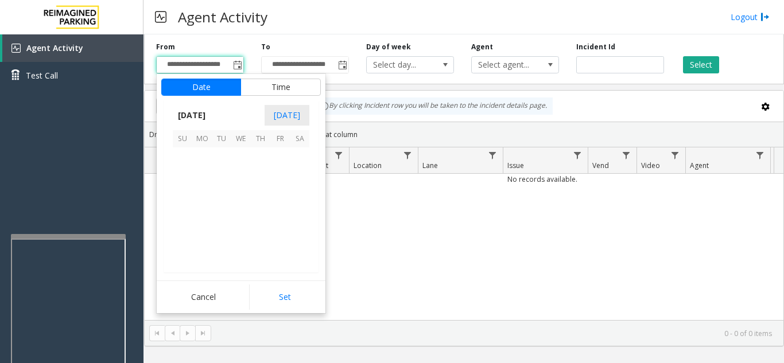
scroll to position [206119, 0]
click at [199, 198] on span "13" at bounding box center [202, 197] width 20 height 20
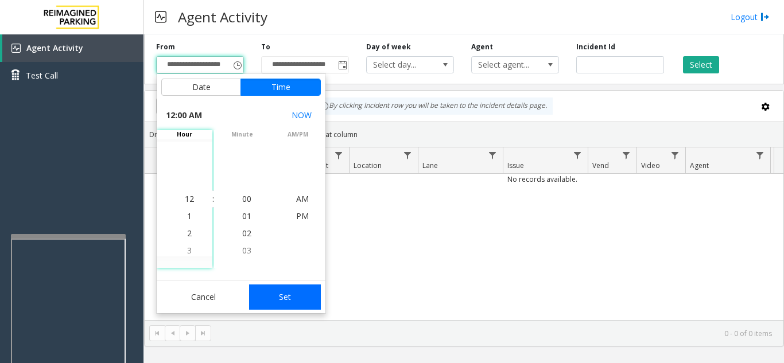
click at [309, 302] on button "Set" at bounding box center [285, 297] width 72 height 25
type input "**********"
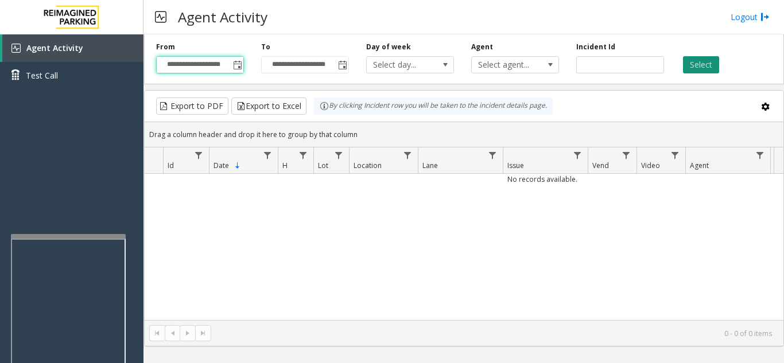
click at [704, 65] on button "Select" at bounding box center [701, 64] width 36 height 17
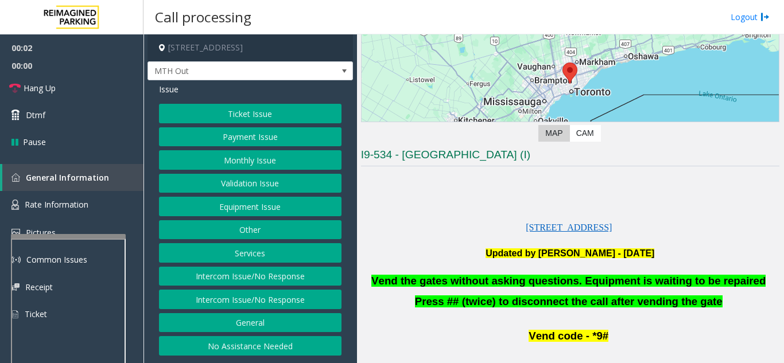
scroll to position [230, 0]
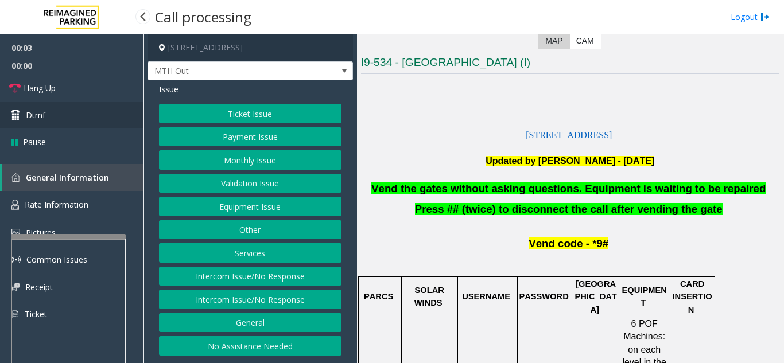
click at [39, 105] on link "Dtmf" at bounding box center [71, 115] width 143 height 27
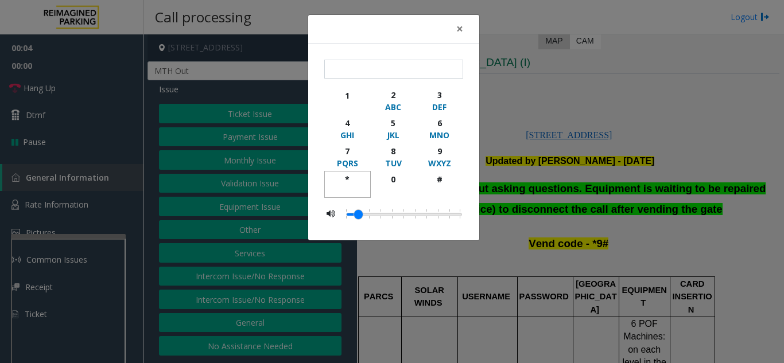
click at [341, 175] on div "*" at bounding box center [348, 179] width 32 height 12
click at [437, 150] on div "9" at bounding box center [440, 151] width 32 height 12
click at [436, 180] on div "#" at bounding box center [440, 179] width 32 height 12
type input "***"
click at [453, 29] on button "×" at bounding box center [459, 29] width 23 height 28
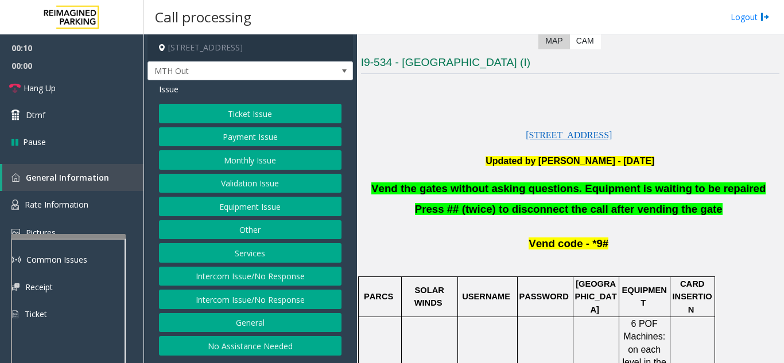
click at [260, 209] on button "Equipment Issue" at bounding box center [250, 207] width 183 height 20
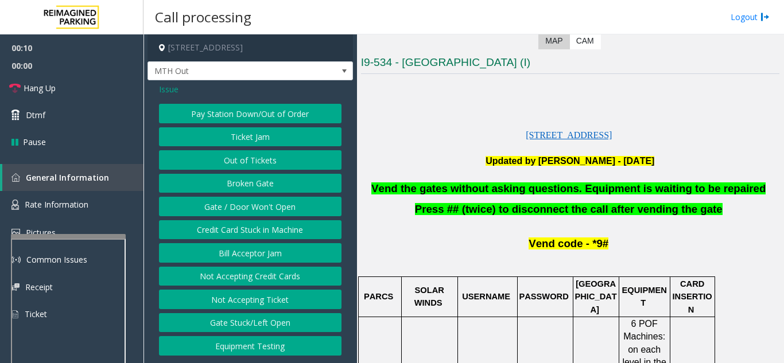
click at [260, 209] on button "Gate / Door Won't Open" at bounding box center [250, 207] width 183 height 20
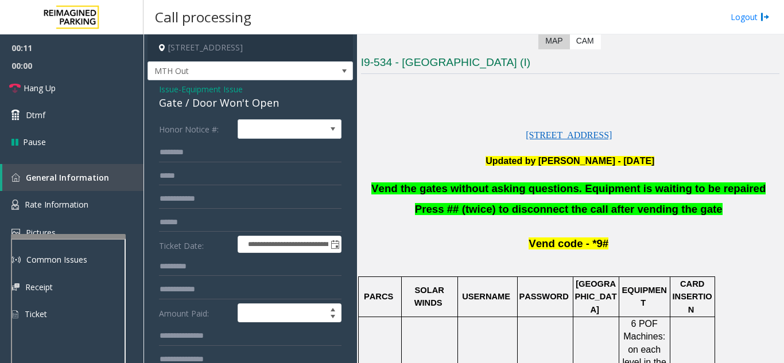
scroll to position [115, 0]
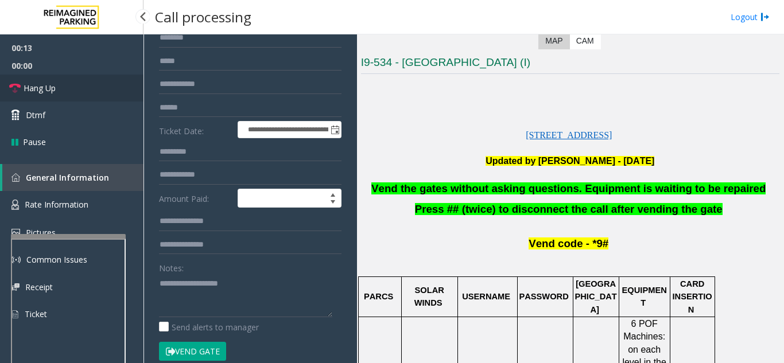
click at [92, 87] on link "Hang Up" at bounding box center [71, 88] width 143 height 27
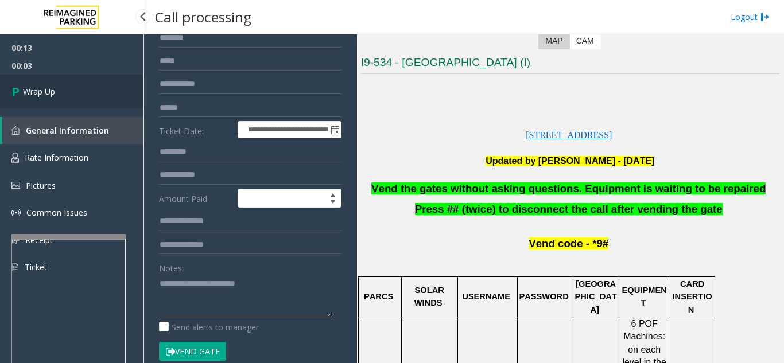
type textarea "**********"
click at [56, 81] on link "Wrap Up" at bounding box center [71, 92] width 143 height 34
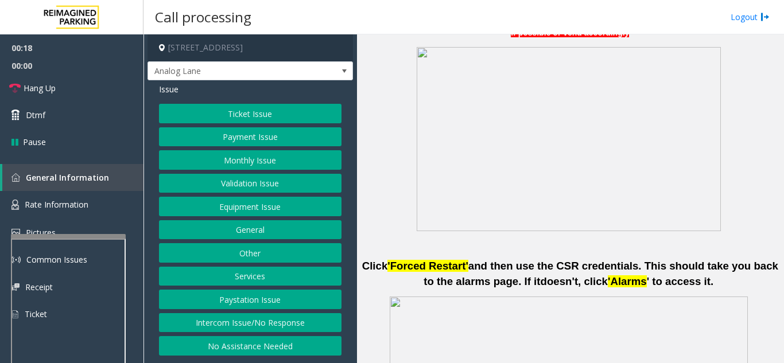
scroll to position [517, 0]
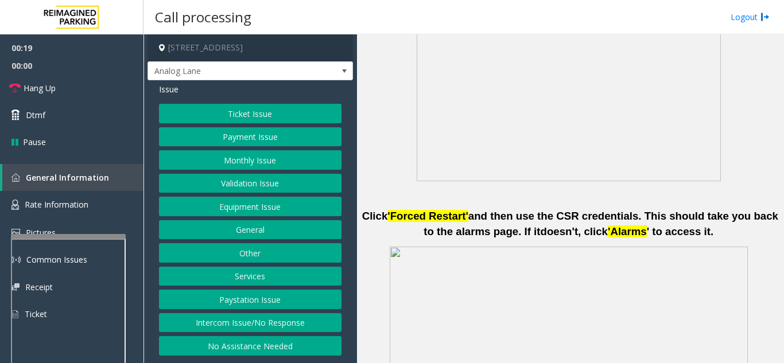
click at [264, 135] on button "Payment Issue" at bounding box center [250, 137] width 183 height 20
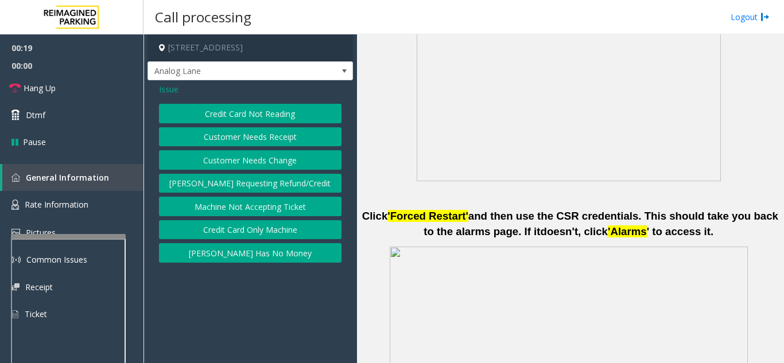
click at [263, 115] on button "Credit Card Not Reading" at bounding box center [250, 114] width 183 height 20
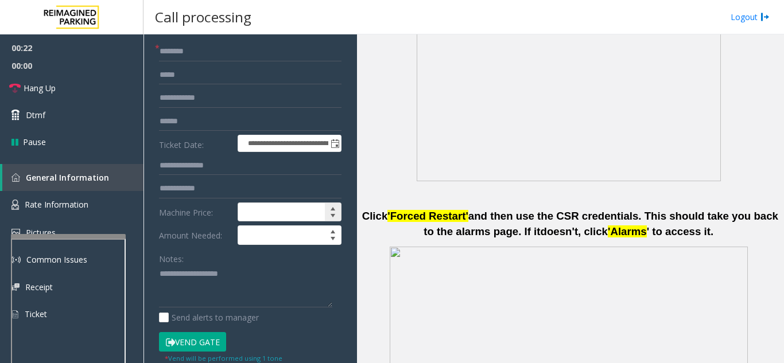
scroll to position [57, 0]
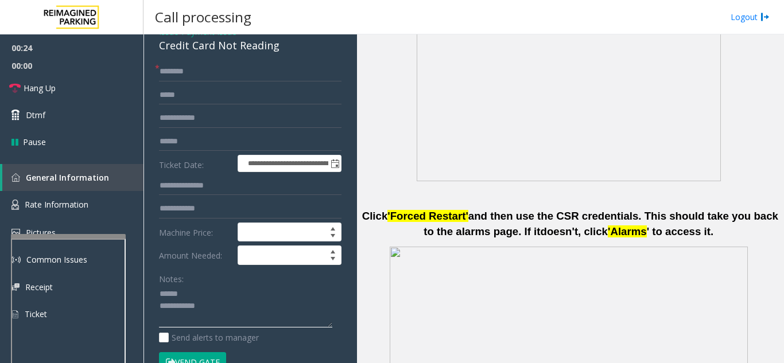
click at [219, 298] on textarea at bounding box center [245, 306] width 173 height 43
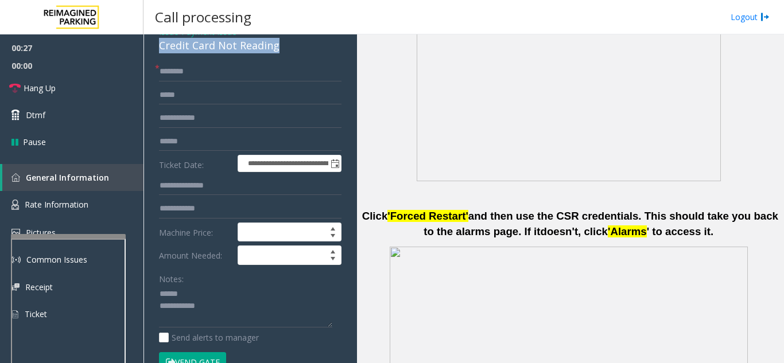
drag, startPoint x: 172, startPoint y: 46, endPoint x: 294, endPoint y: 52, distance: 121.8
click at [294, 52] on div "**********" at bounding box center [249, 314] width 205 height 583
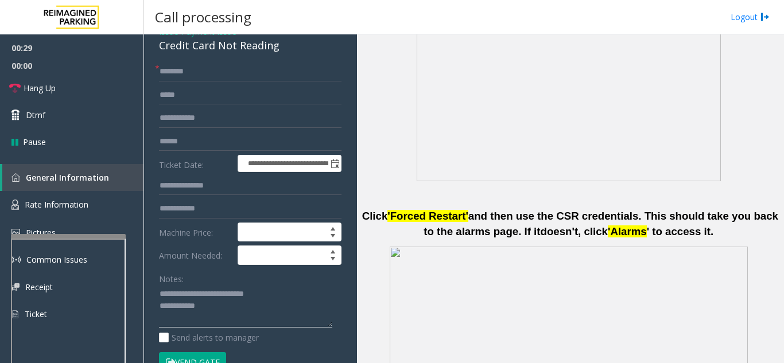
type textarea "**********"
click at [241, 67] on input "text" at bounding box center [250, 72] width 183 height 20
type input "****"
click at [242, 141] on input "text" at bounding box center [250, 142] width 183 height 20
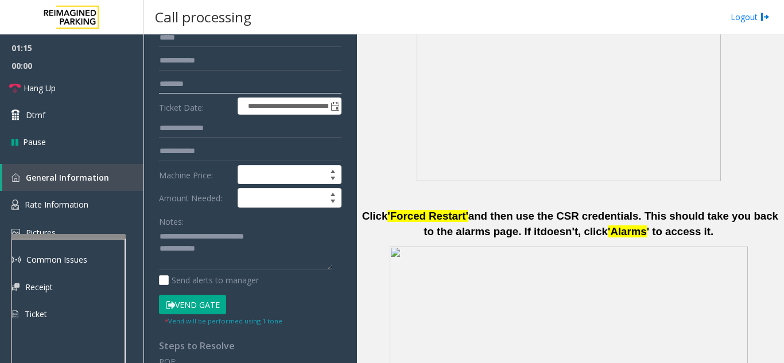
type input "********"
drag, startPoint x: 201, startPoint y: 304, endPoint x: 214, endPoint y: 283, distance: 24.5
click at [201, 304] on button "Vend Gate" at bounding box center [192, 305] width 67 height 20
click at [262, 253] on textarea at bounding box center [245, 249] width 173 height 43
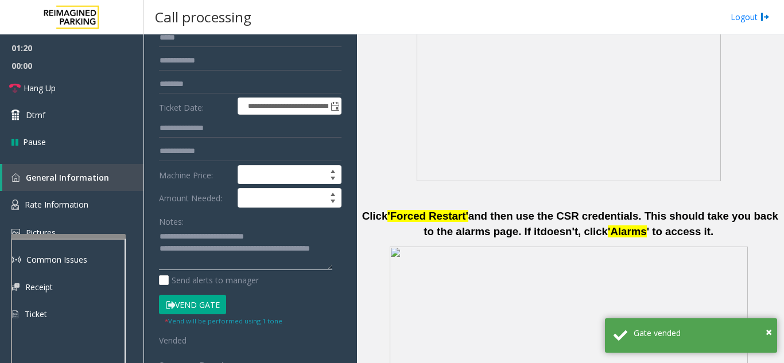
type textarea "**********"
click at [205, 223] on div "Notes:" at bounding box center [250, 241] width 183 height 59
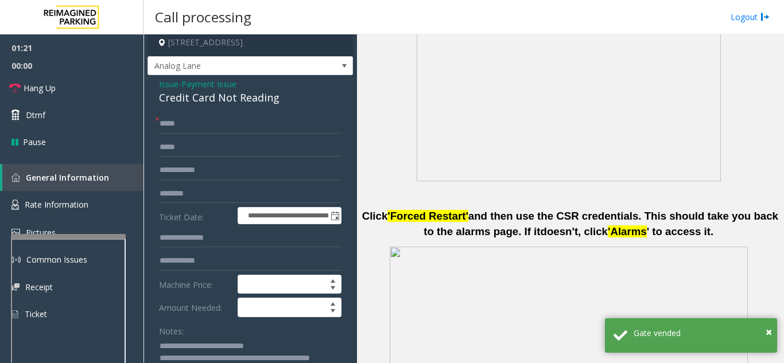
scroll to position [0, 0]
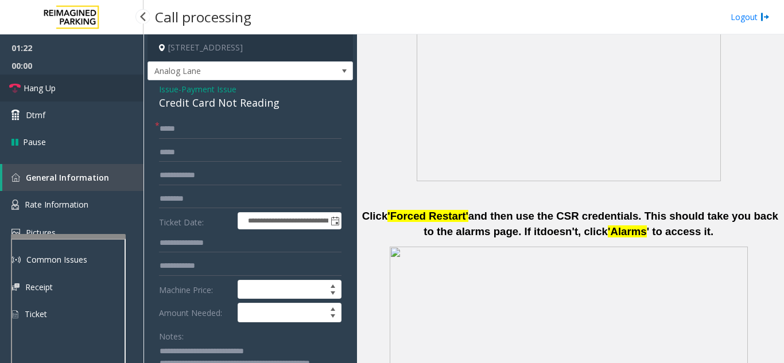
click at [83, 96] on link "Hang Up" at bounding box center [71, 88] width 143 height 27
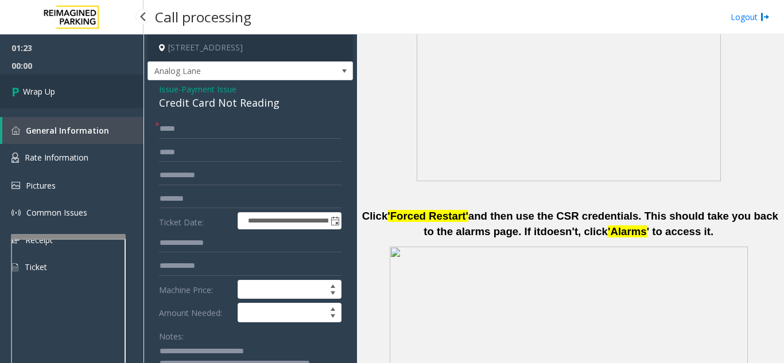
click at [83, 96] on link "Wrap Up" at bounding box center [71, 92] width 143 height 34
